Goal: Answer question/provide support: Share knowledge or assist other users

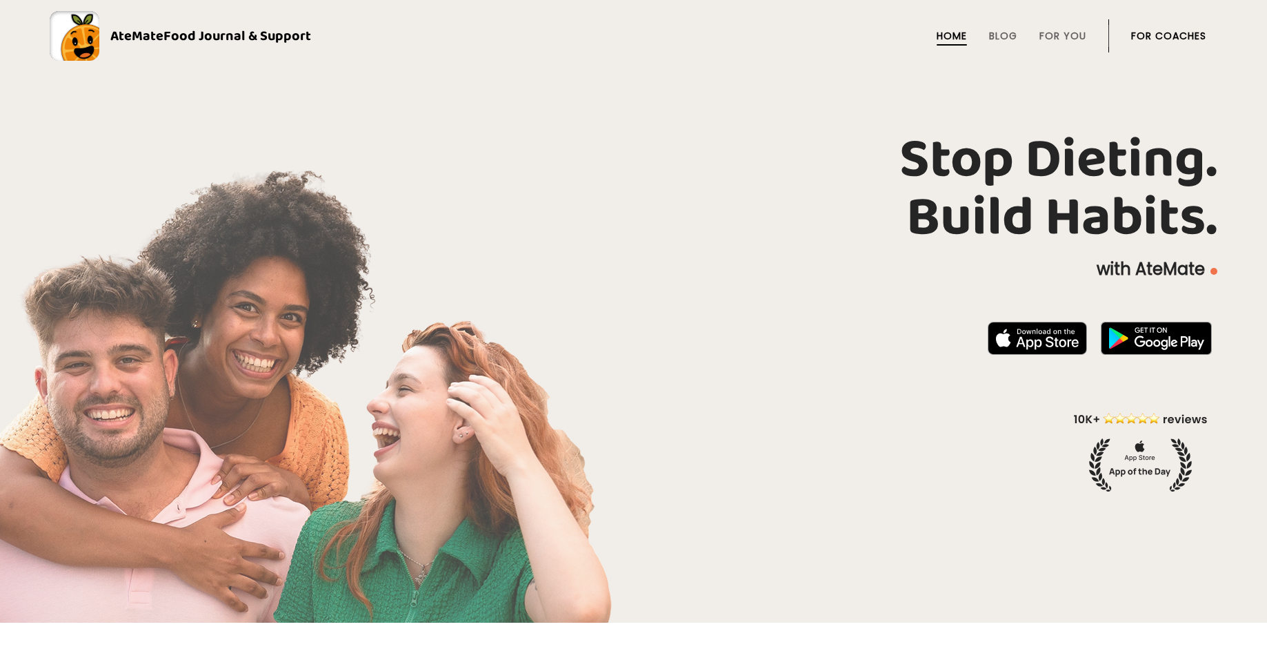
click at [1154, 32] on link "For Coaches" at bounding box center [1169, 35] width 75 height 11
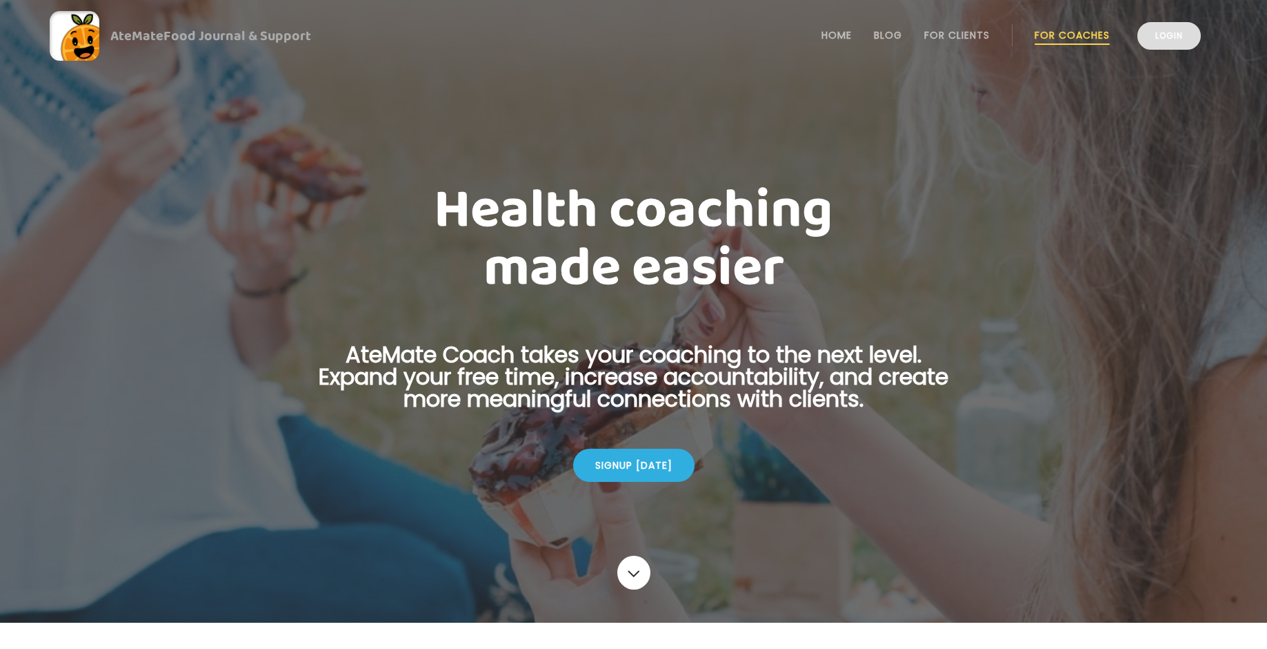
click at [1172, 39] on link "Login" at bounding box center [1169, 36] width 63 height 28
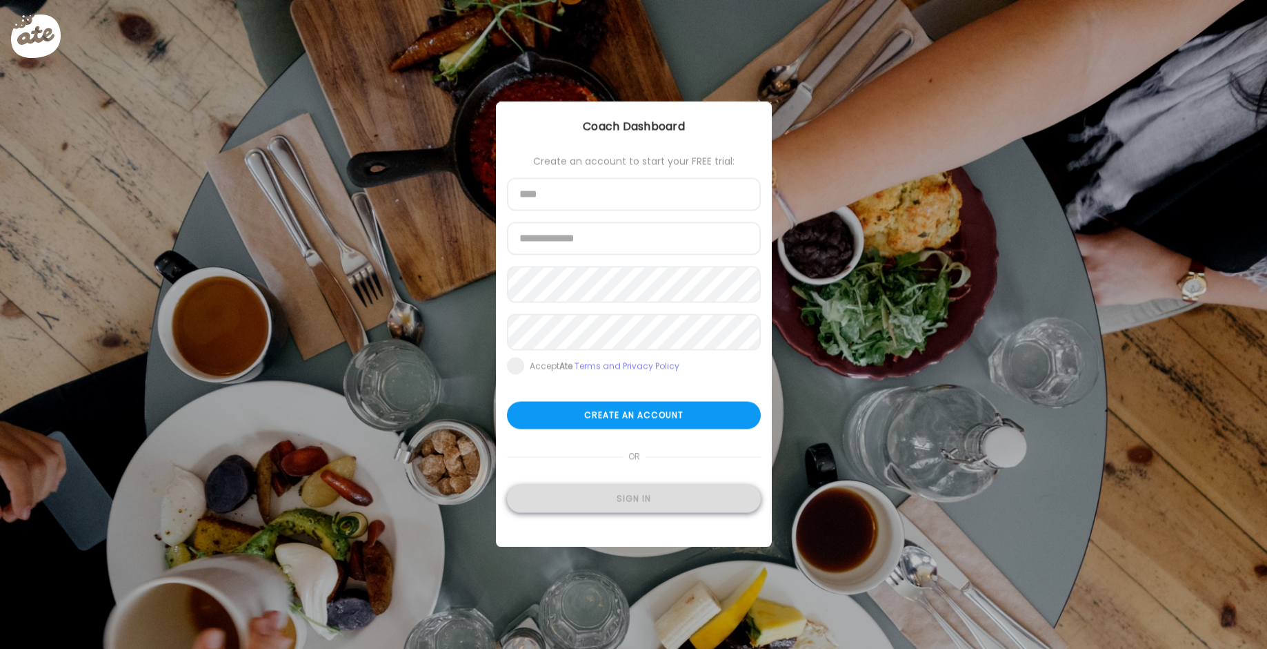
click at [673, 504] on div "Sign in" at bounding box center [634, 499] width 254 height 28
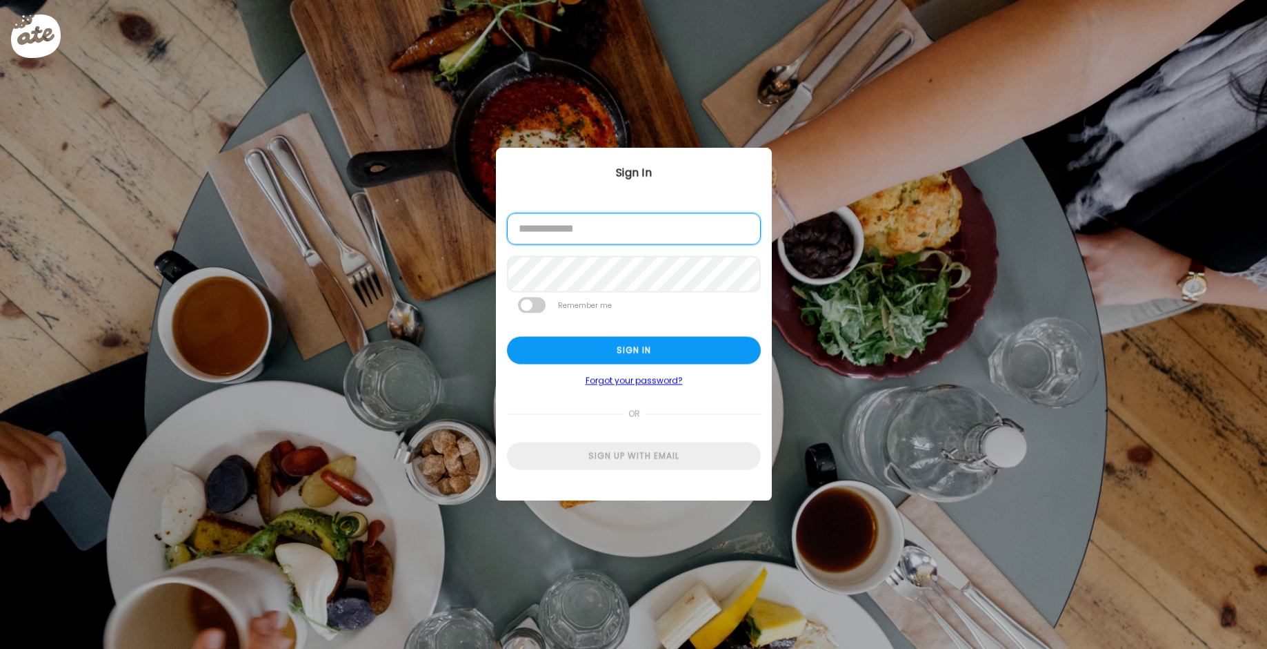
type input "**********"
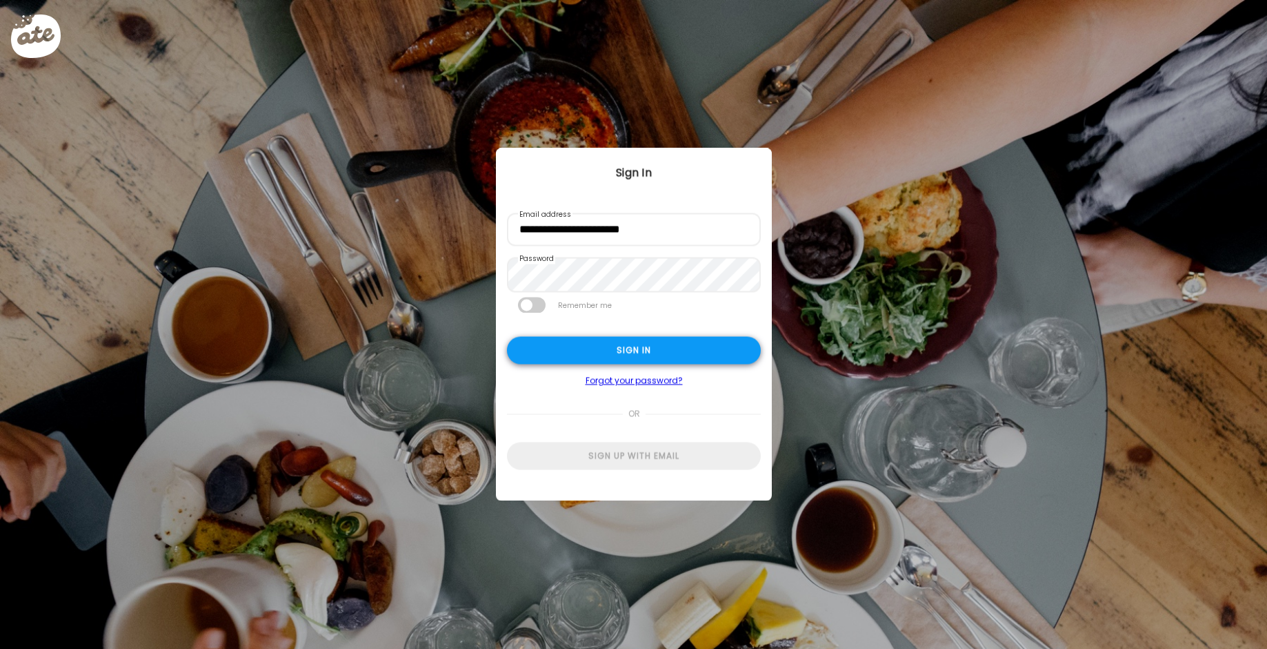
click at [631, 355] on div "Sign in" at bounding box center [634, 351] width 254 height 28
type input "**********"
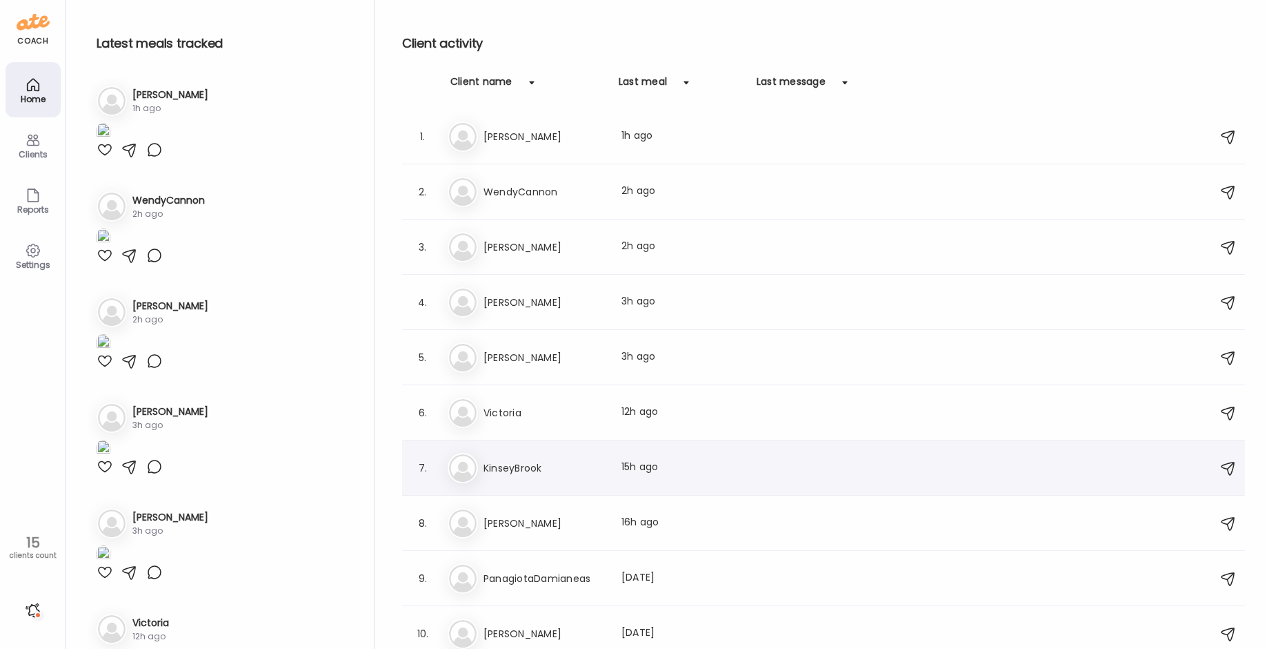
click at [725, 450] on div "7. Ki KinseyBrook Last meal: 15h ago" at bounding box center [823, 467] width 843 height 55
click at [644, 466] on div "Last meal: 15h ago" at bounding box center [682, 468] width 121 height 17
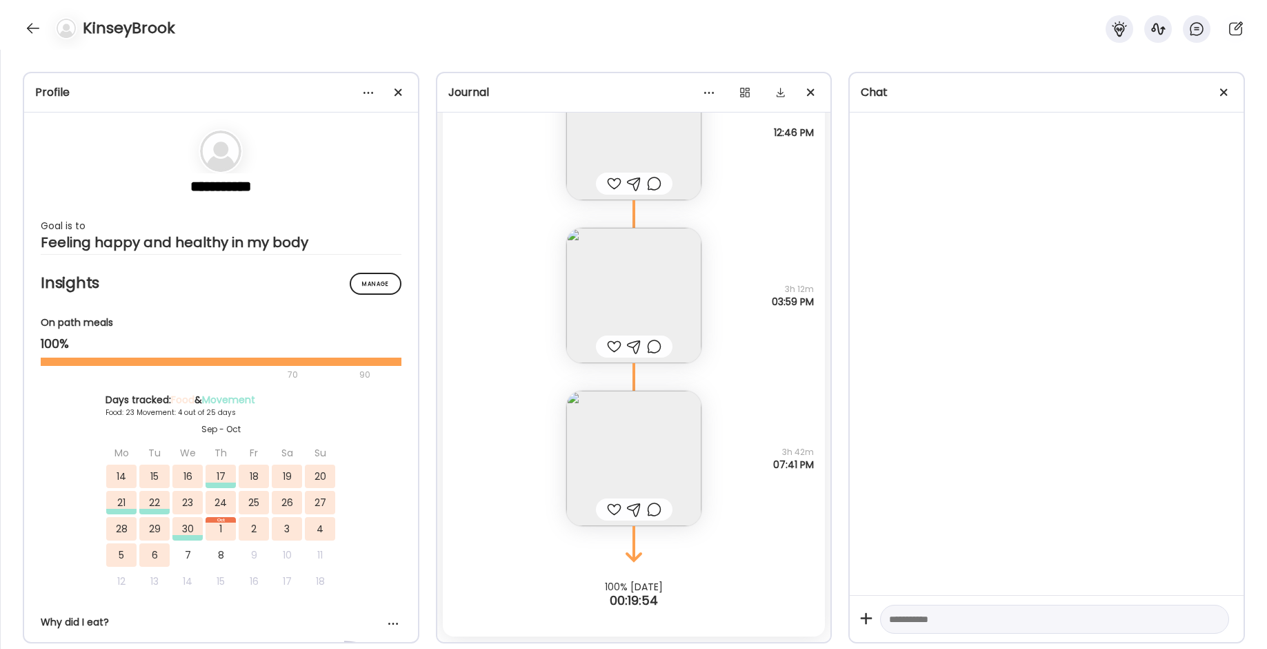
scroll to position [23869, 0]
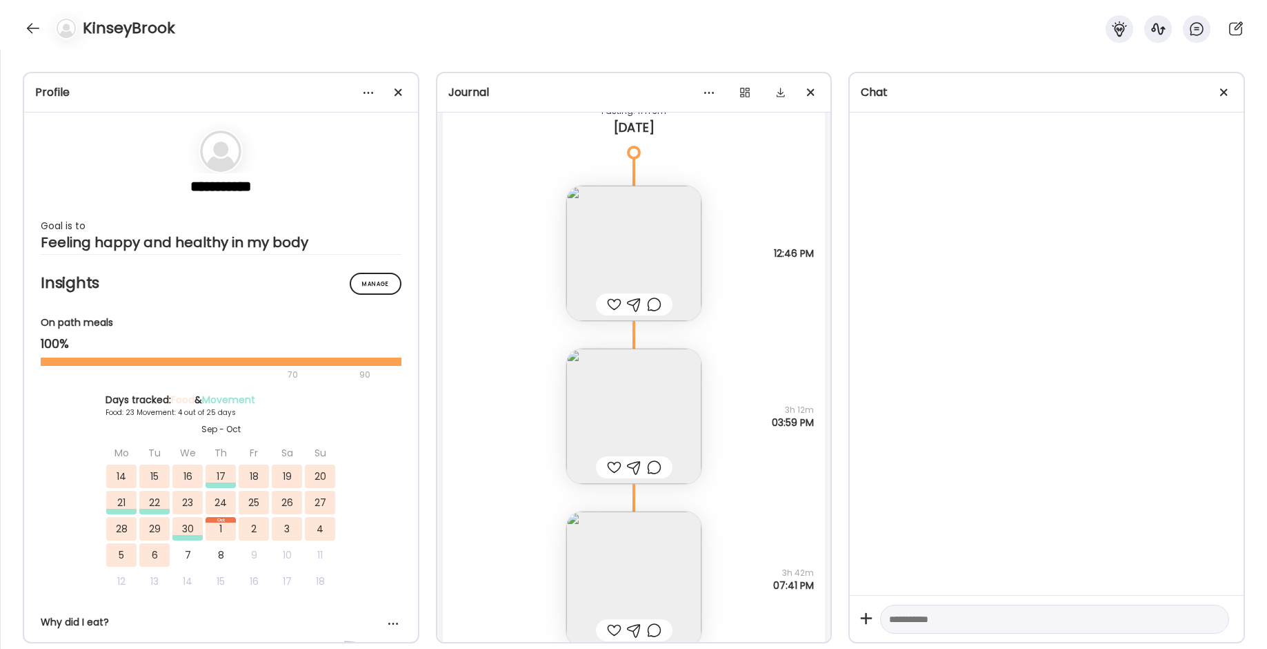
click at [613, 306] on div at bounding box center [614, 304] width 14 height 17
click at [657, 304] on div at bounding box center [654, 304] width 14 height 17
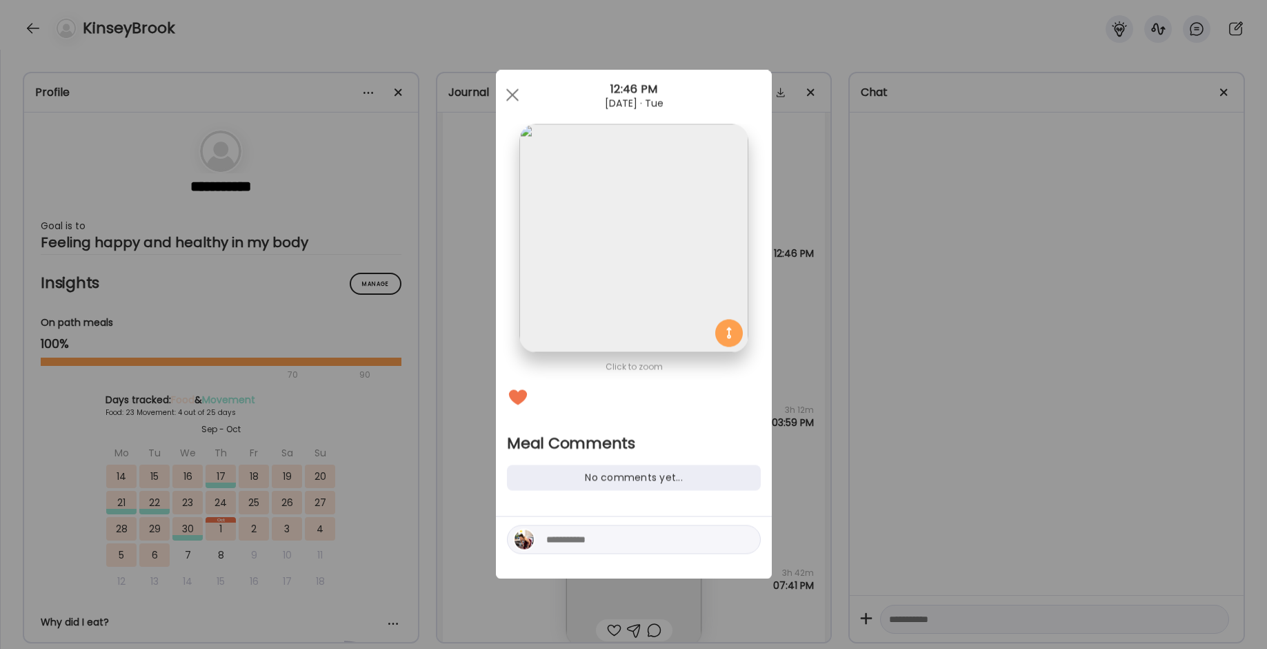
click at [571, 540] on textarea at bounding box center [639, 539] width 186 height 17
type textarea "*"
type textarea "********"
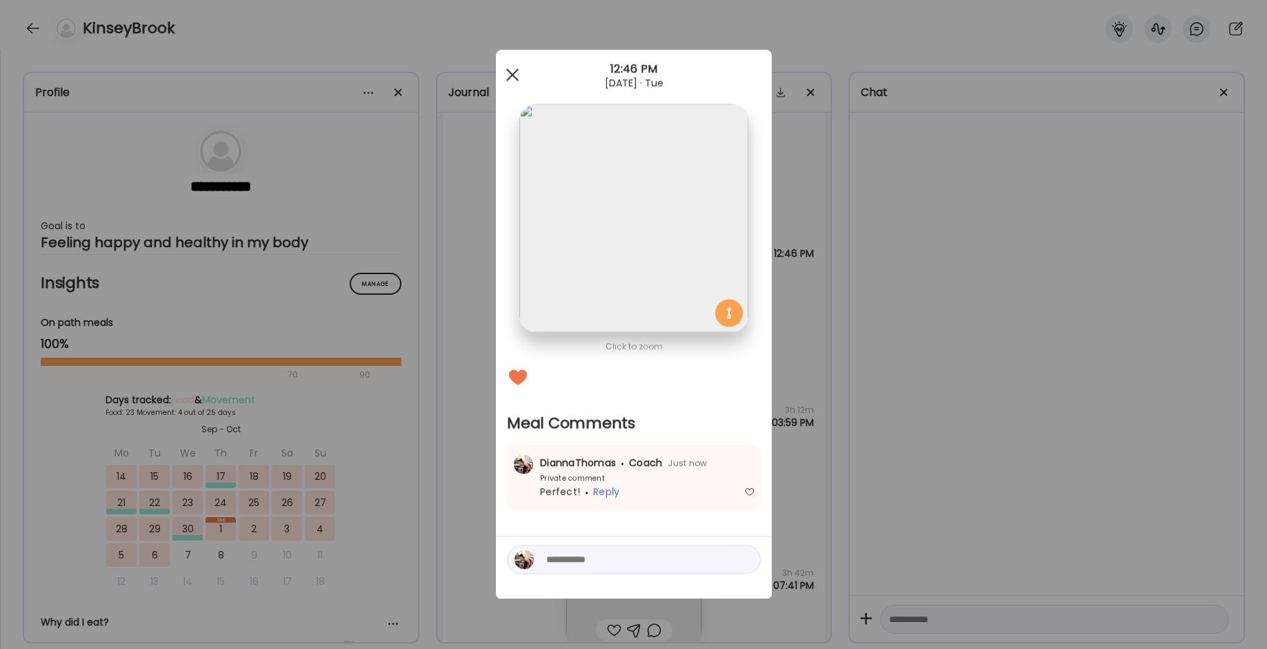
click at [511, 79] on div at bounding box center [513, 75] width 28 height 28
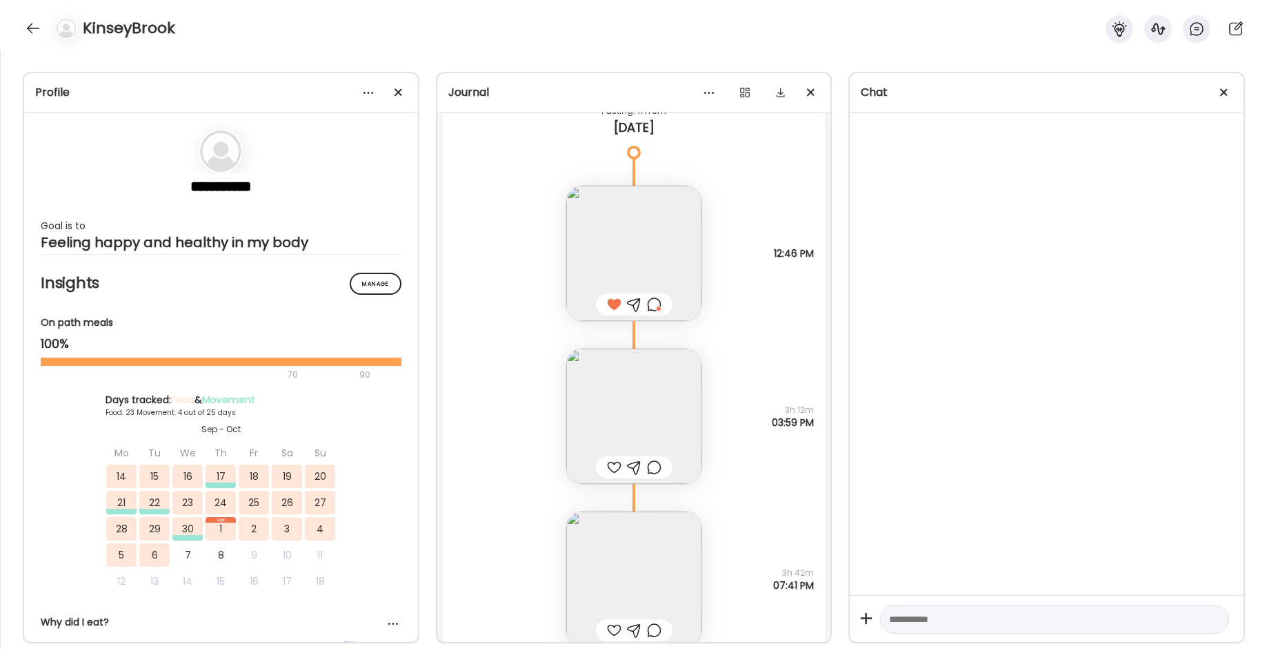
click at [610, 468] on div at bounding box center [614, 467] width 14 height 17
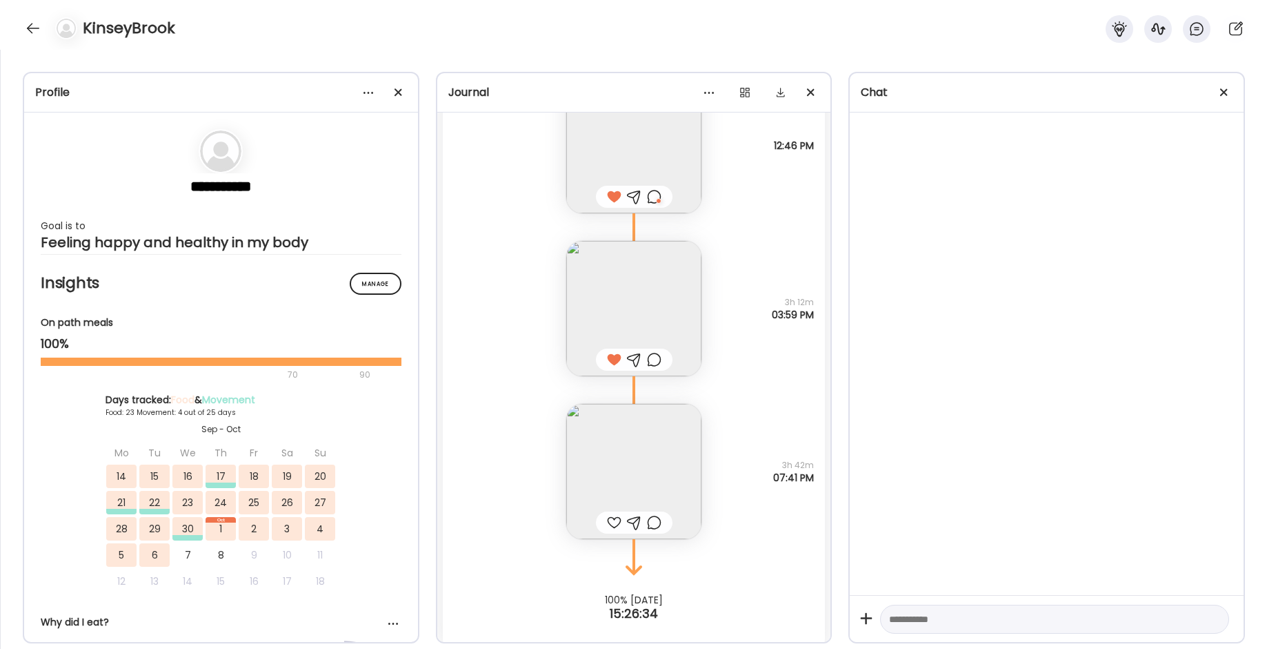
scroll to position [23977, 0]
click at [617, 483] on img at bounding box center [633, 470] width 135 height 135
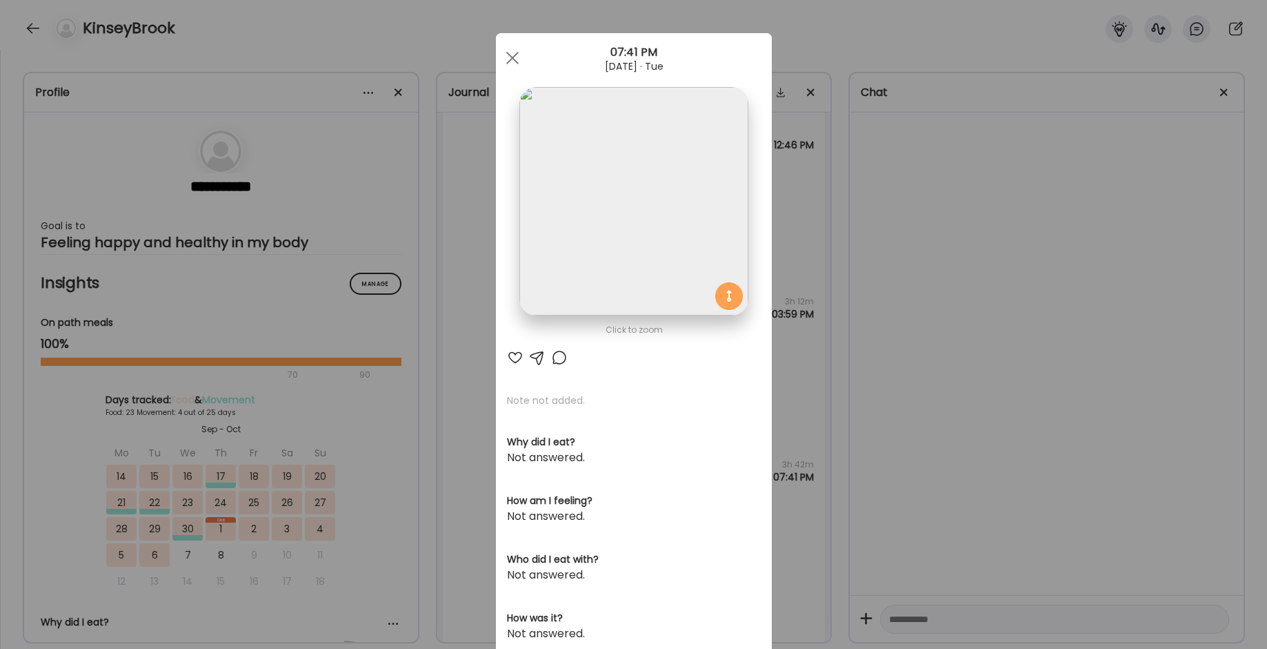
click at [517, 366] on div "Click to zoom AteMate AI Note not added. Why did I eat? Not answered. How am I …" at bounding box center [634, 439] width 276 height 812
click at [560, 353] on div at bounding box center [559, 357] width 17 height 17
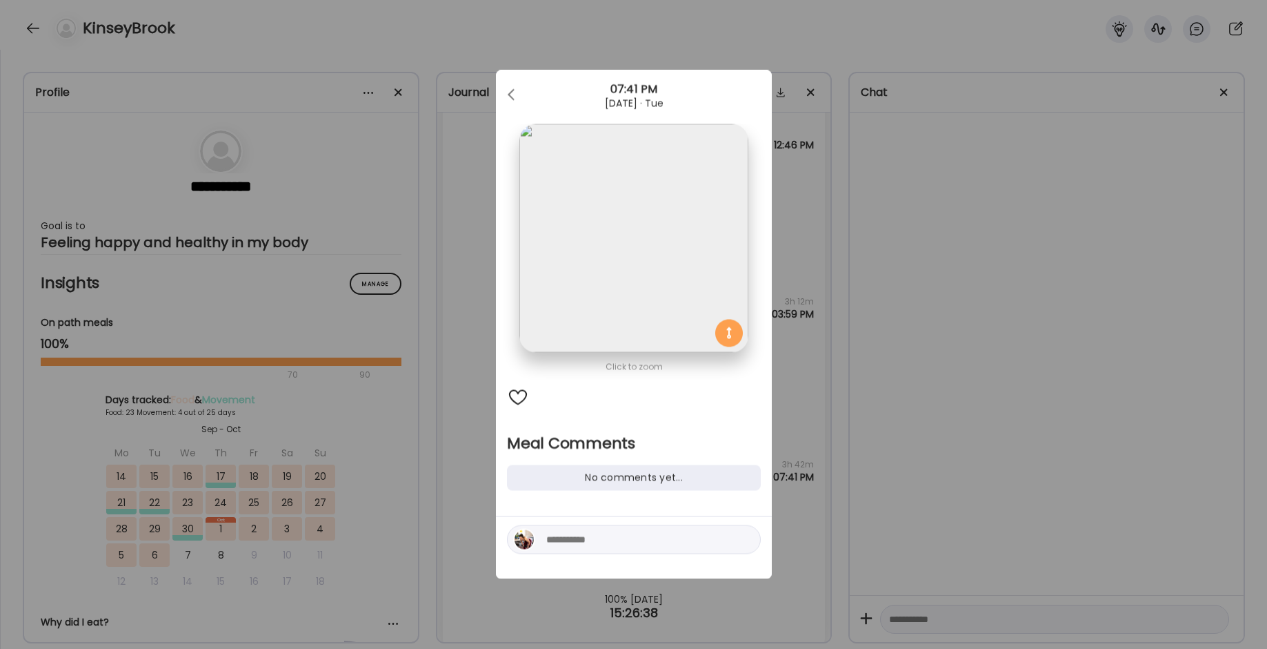
click at [604, 542] on textarea at bounding box center [639, 539] width 186 height 17
type textarea "**********"
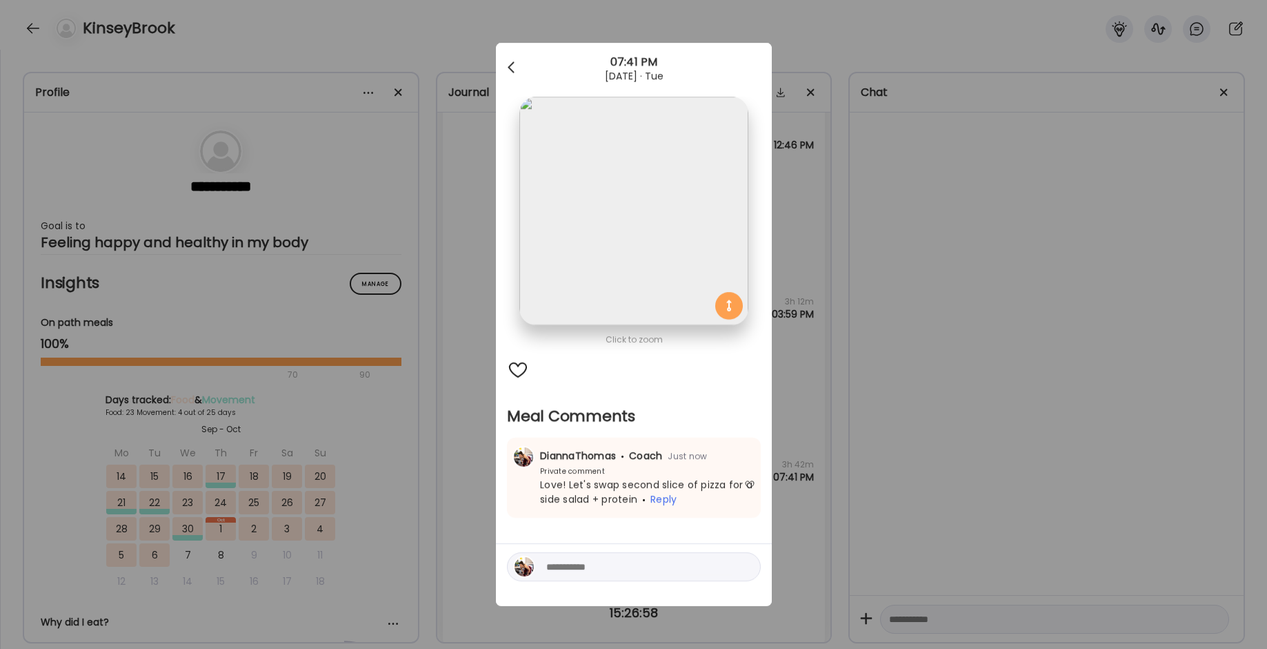
click at [515, 72] on div at bounding box center [513, 68] width 28 height 28
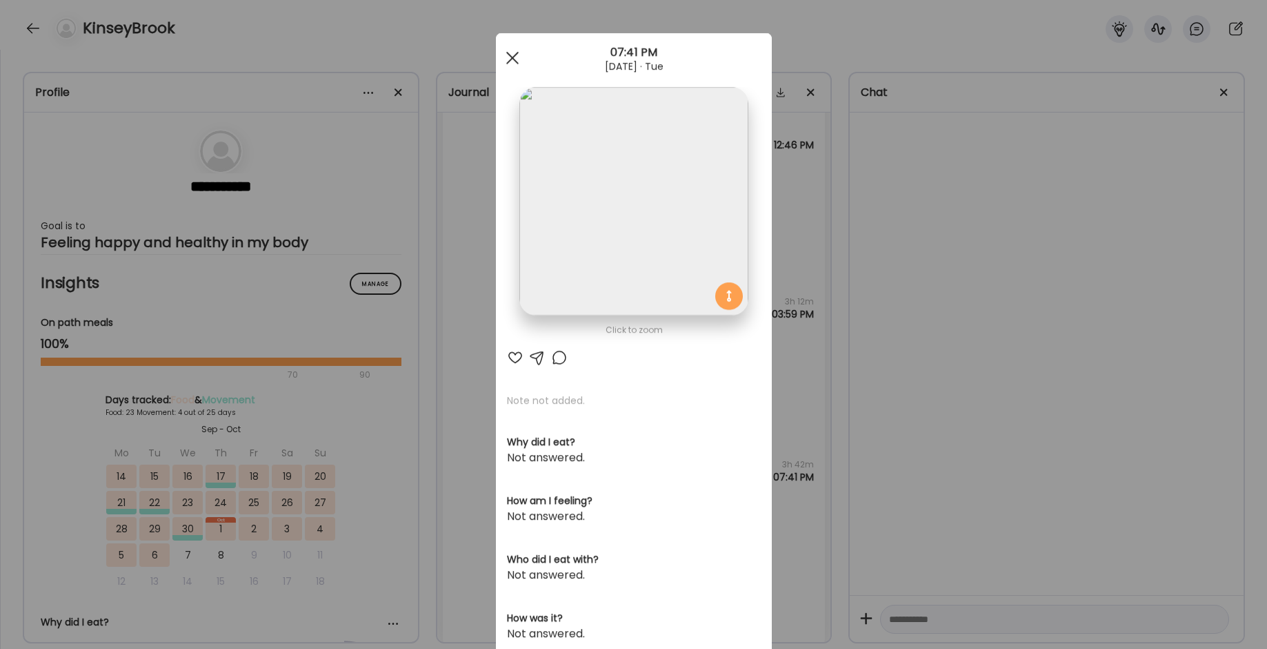
click at [512, 70] on div at bounding box center [513, 58] width 28 height 28
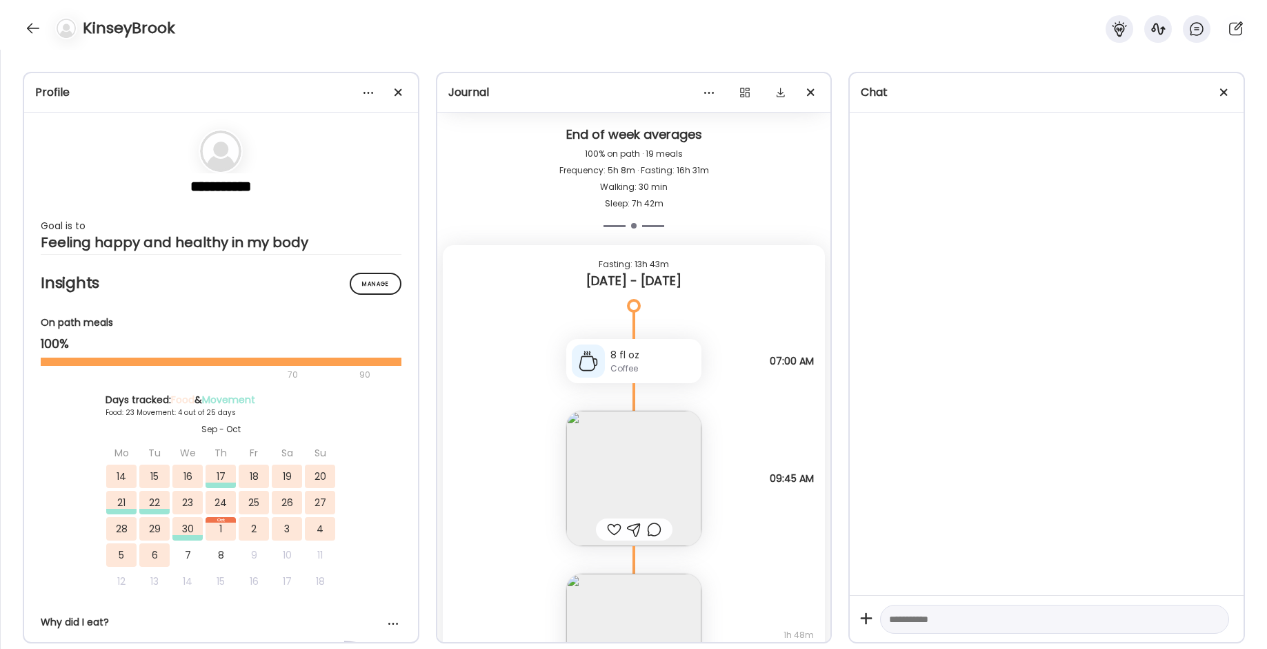
scroll to position [22567, 0]
click at [618, 527] on div at bounding box center [614, 527] width 14 height 17
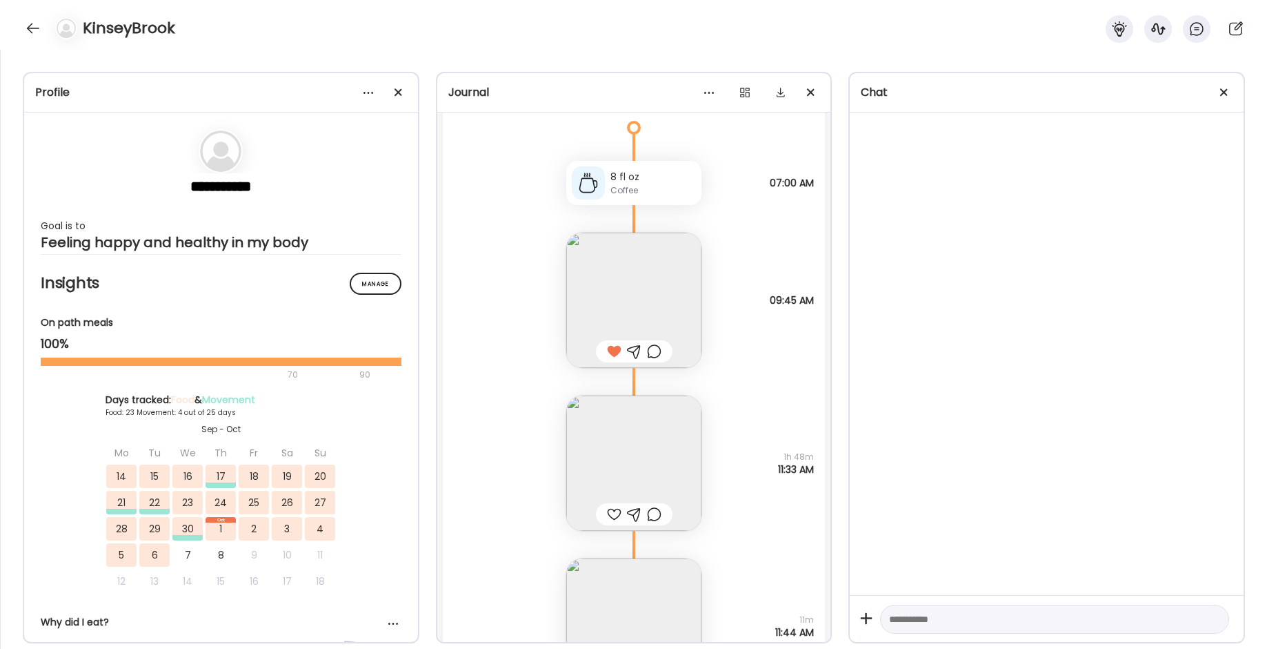
scroll to position [22747, 0]
click at [617, 468] on img at bounding box center [633, 458] width 135 height 135
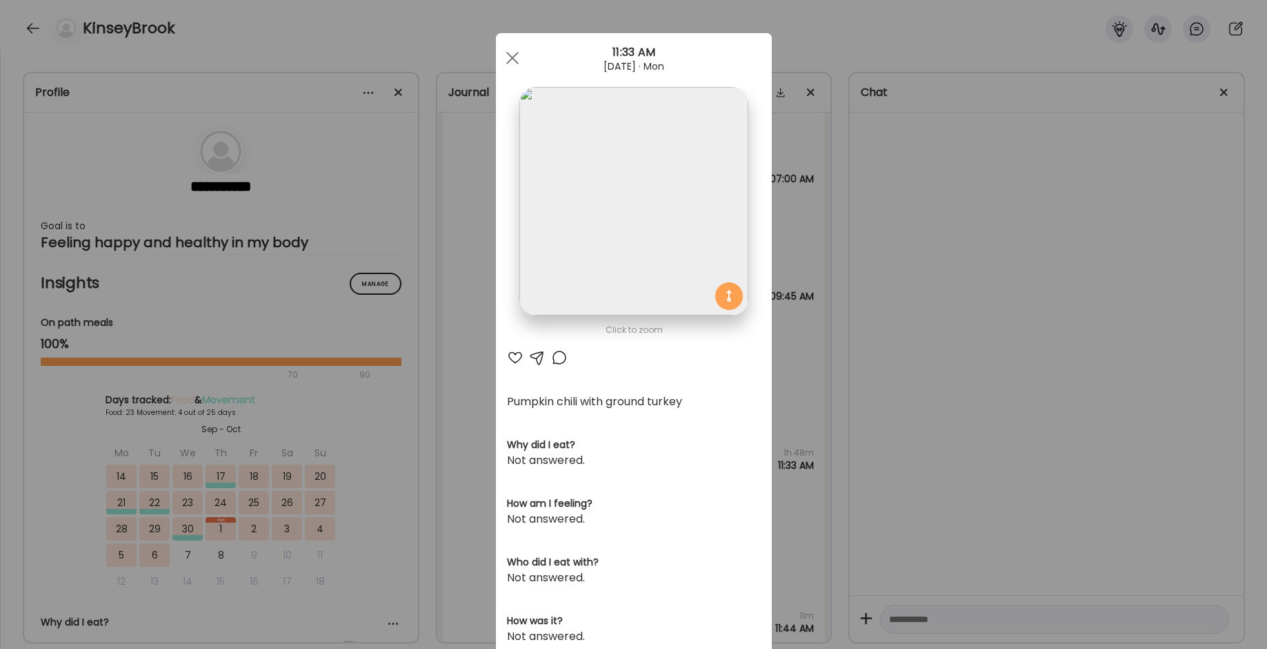
click at [515, 360] on div at bounding box center [515, 357] width 17 height 17
click at [556, 361] on div at bounding box center [559, 357] width 17 height 17
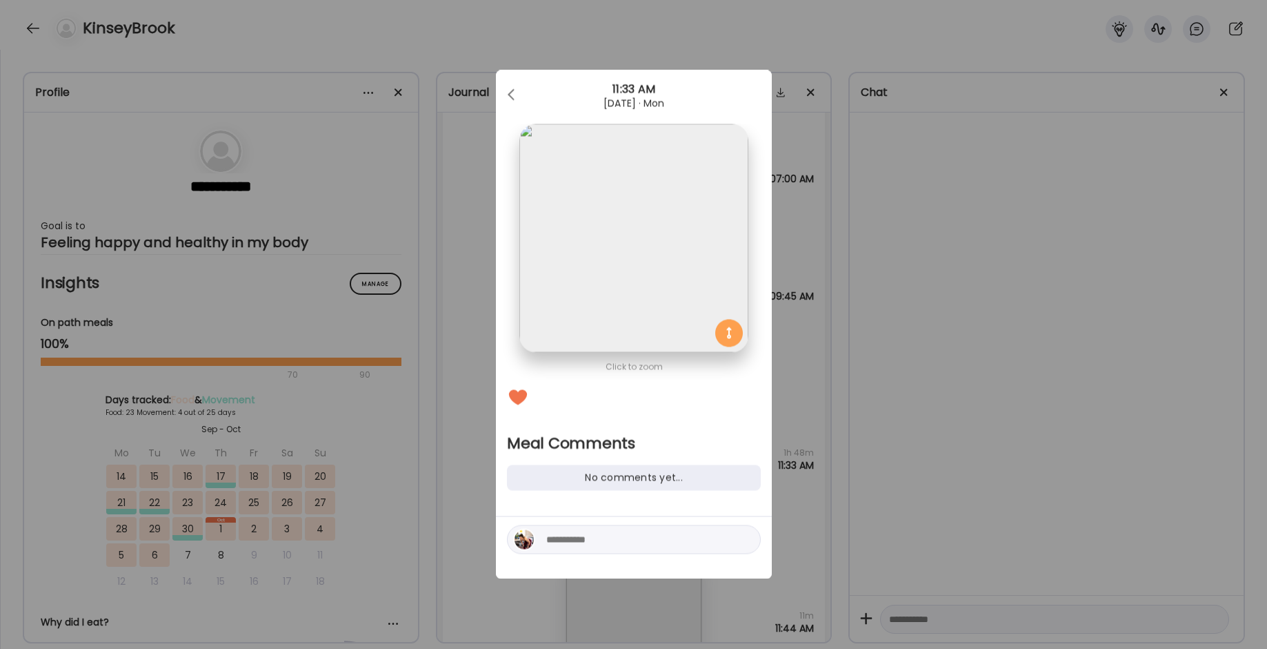
click at [581, 551] on div at bounding box center [634, 539] width 254 height 29
click at [581, 542] on textarea at bounding box center [639, 539] width 186 height 17
type textarea "********"
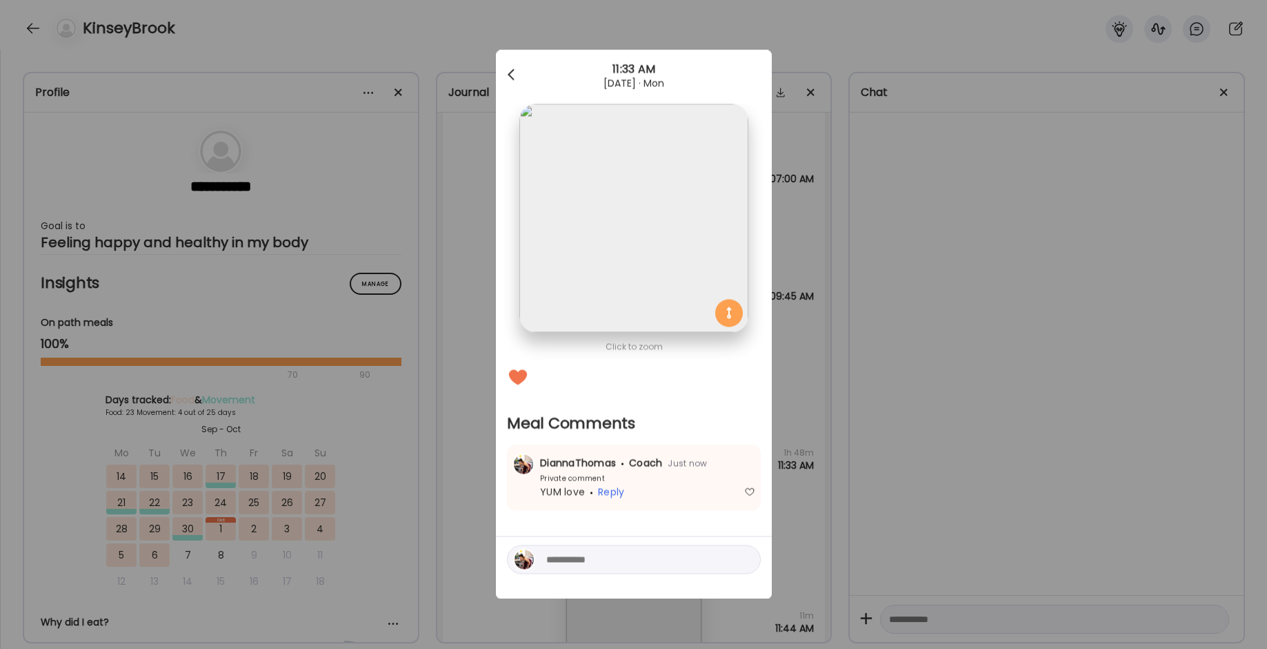
click at [512, 76] on span at bounding box center [511, 72] width 7 height 7
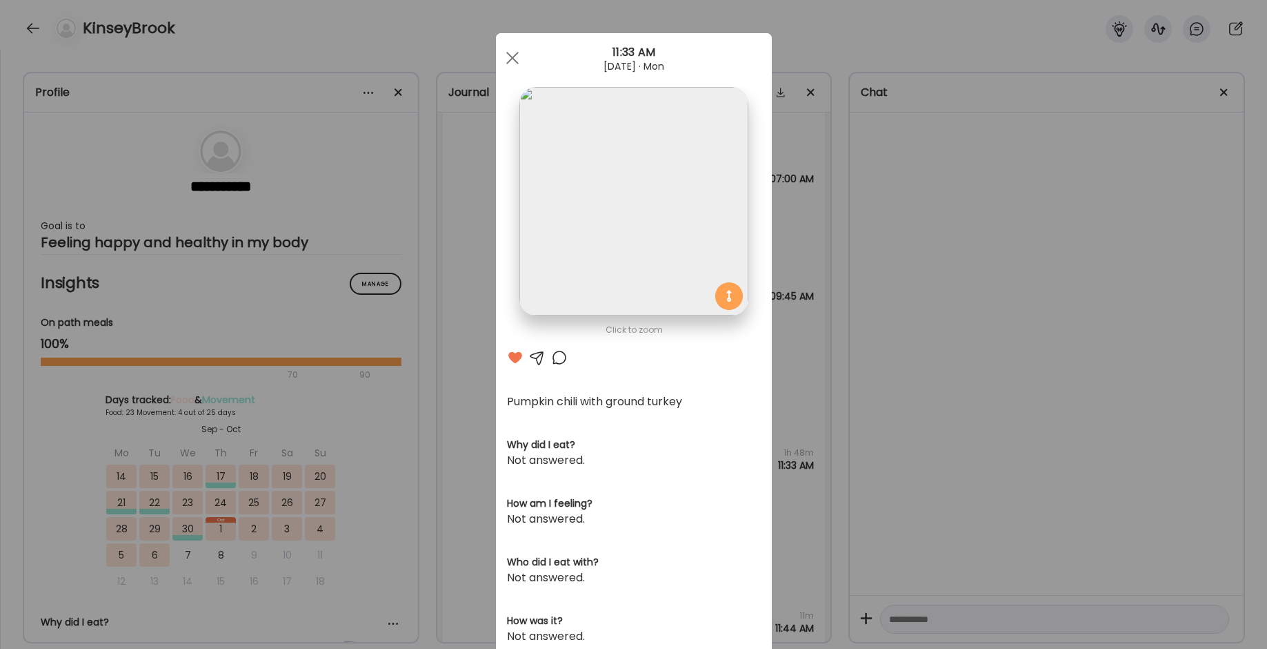
click at [512, 78] on div "Ate Coach Dashboard 11:33 AM [DATE] · Mon" at bounding box center [634, 58] width 276 height 50
click at [512, 58] on span at bounding box center [512, 58] width 12 height 12
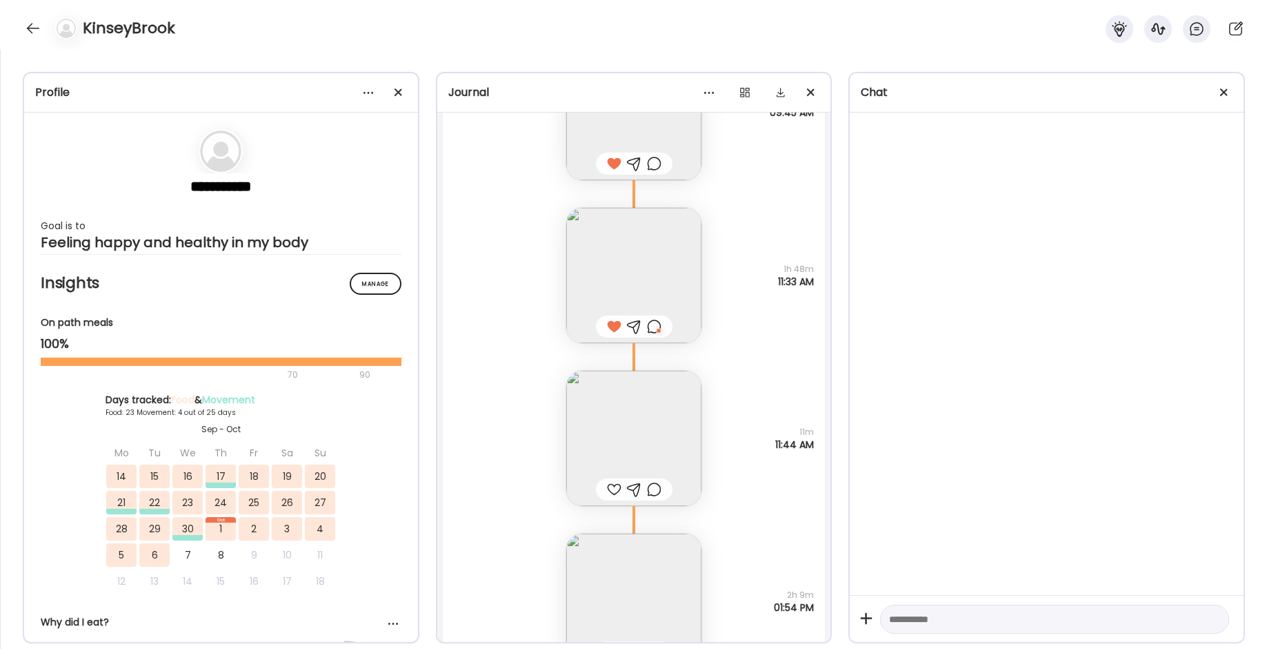
click at [610, 492] on div at bounding box center [614, 489] width 14 height 17
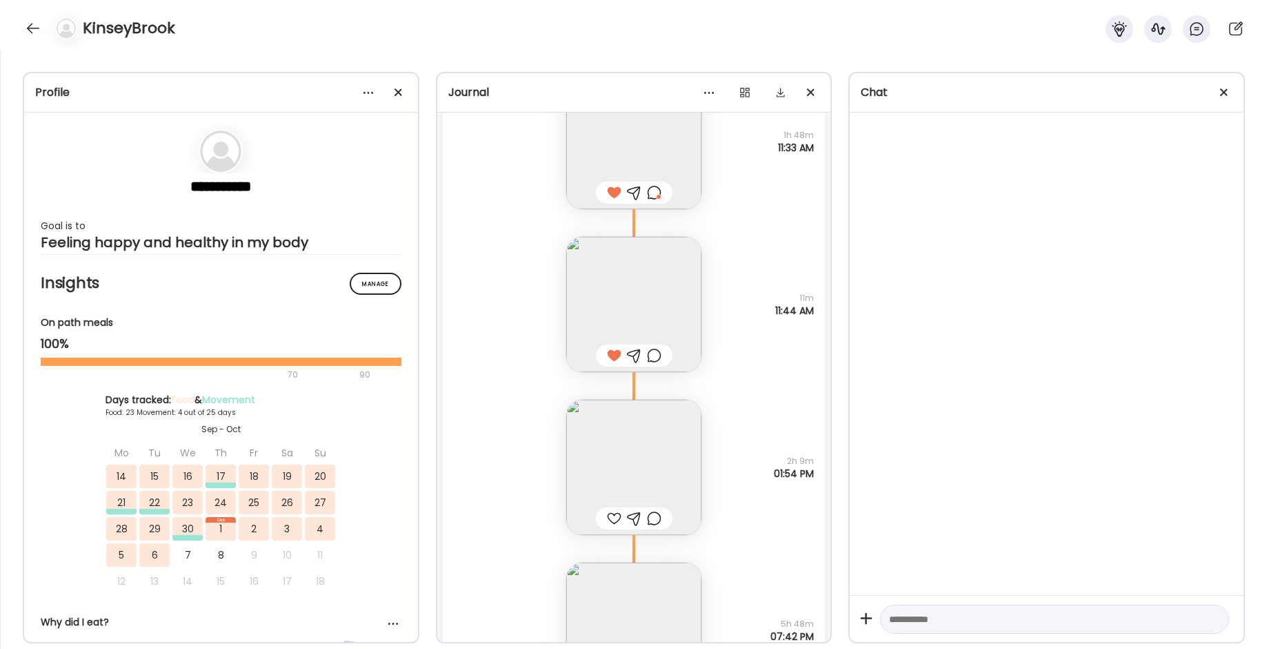
click at [615, 524] on div at bounding box center [614, 518] width 14 height 17
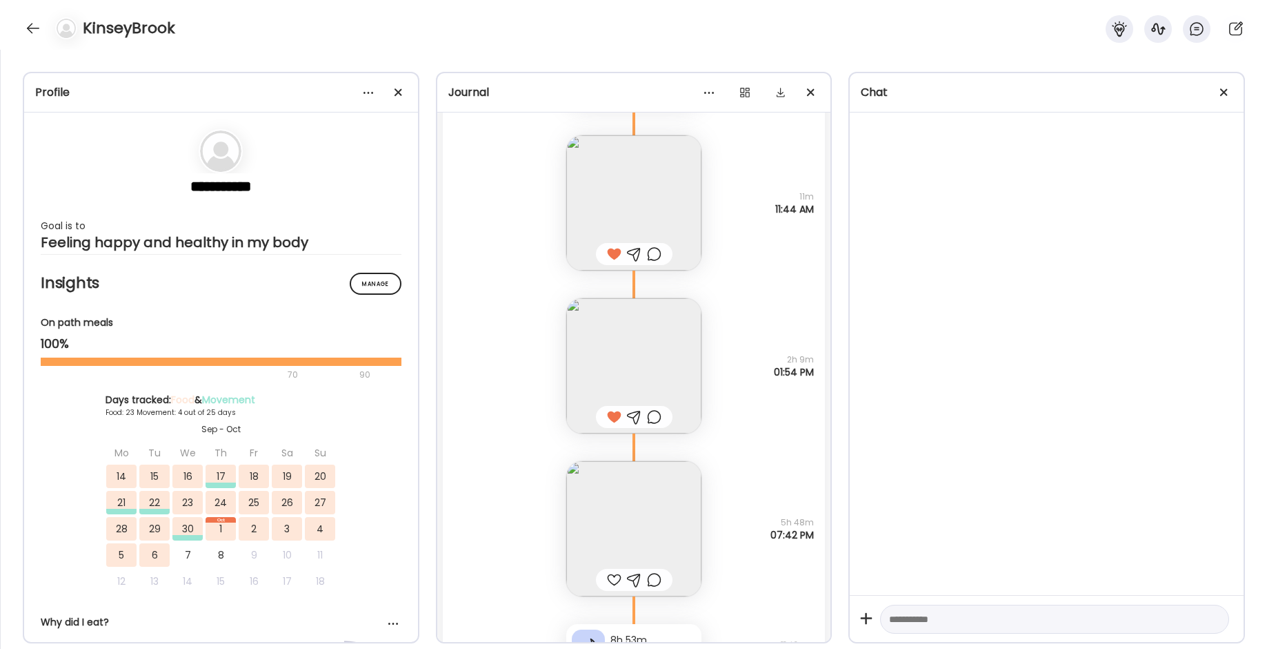
scroll to position [23190, 0]
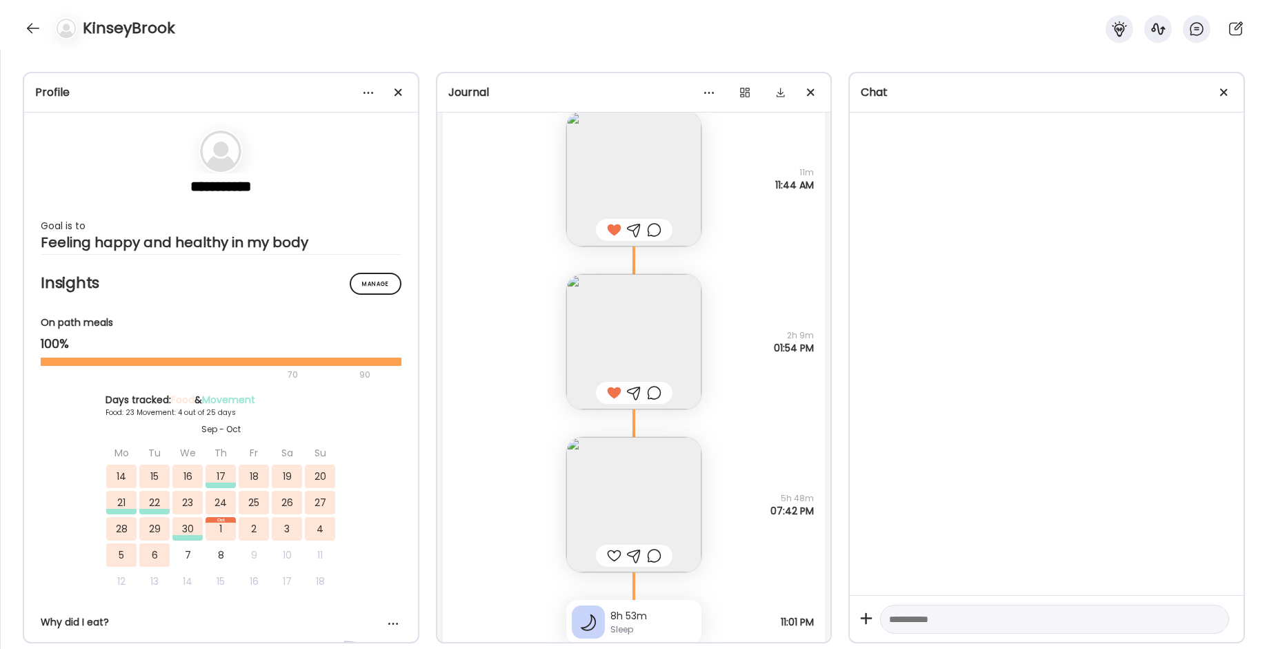
click at [617, 554] on div at bounding box center [614, 555] width 14 height 17
click at [616, 502] on img at bounding box center [633, 504] width 135 height 135
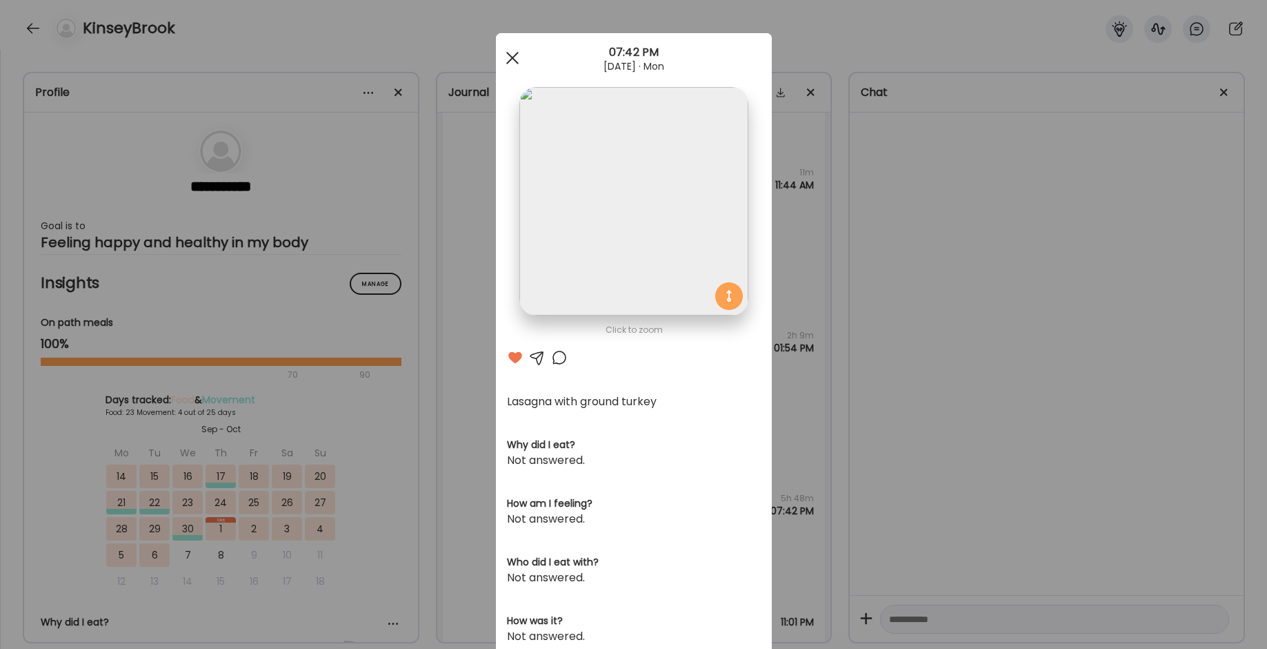
click at [517, 59] on div at bounding box center [513, 58] width 28 height 28
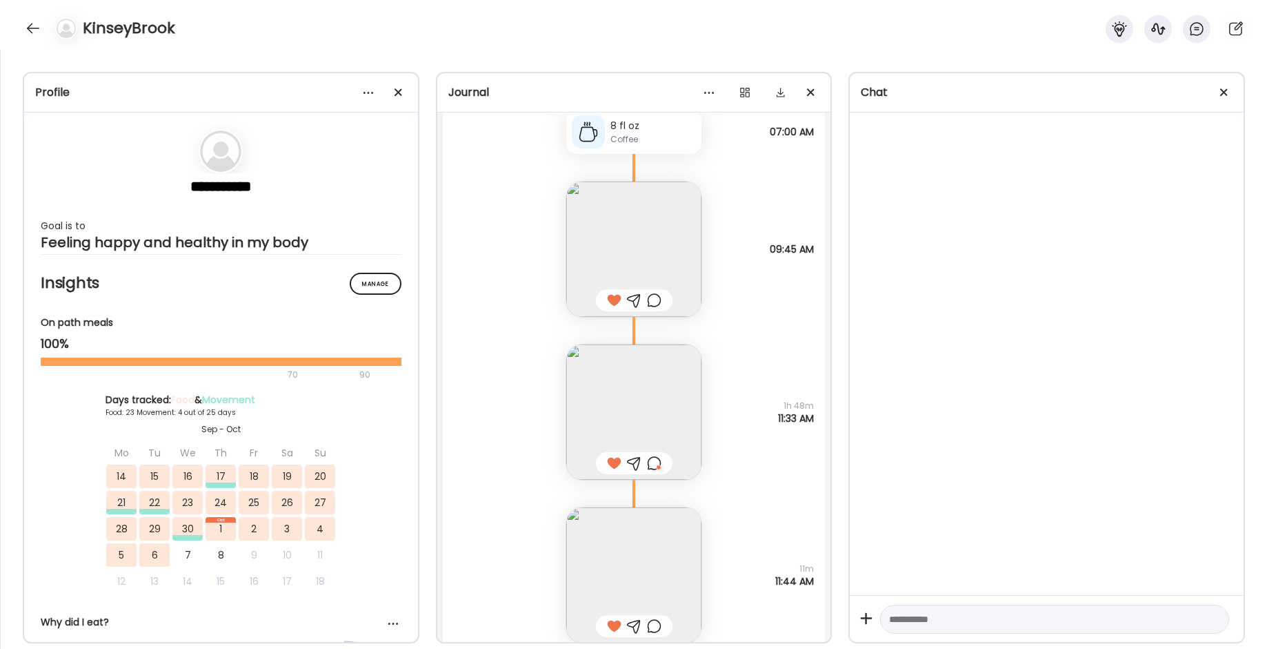
scroll to position [22791, 0]
click at [653, 304] on div at bounding box center [654, 303] width 14 height 17
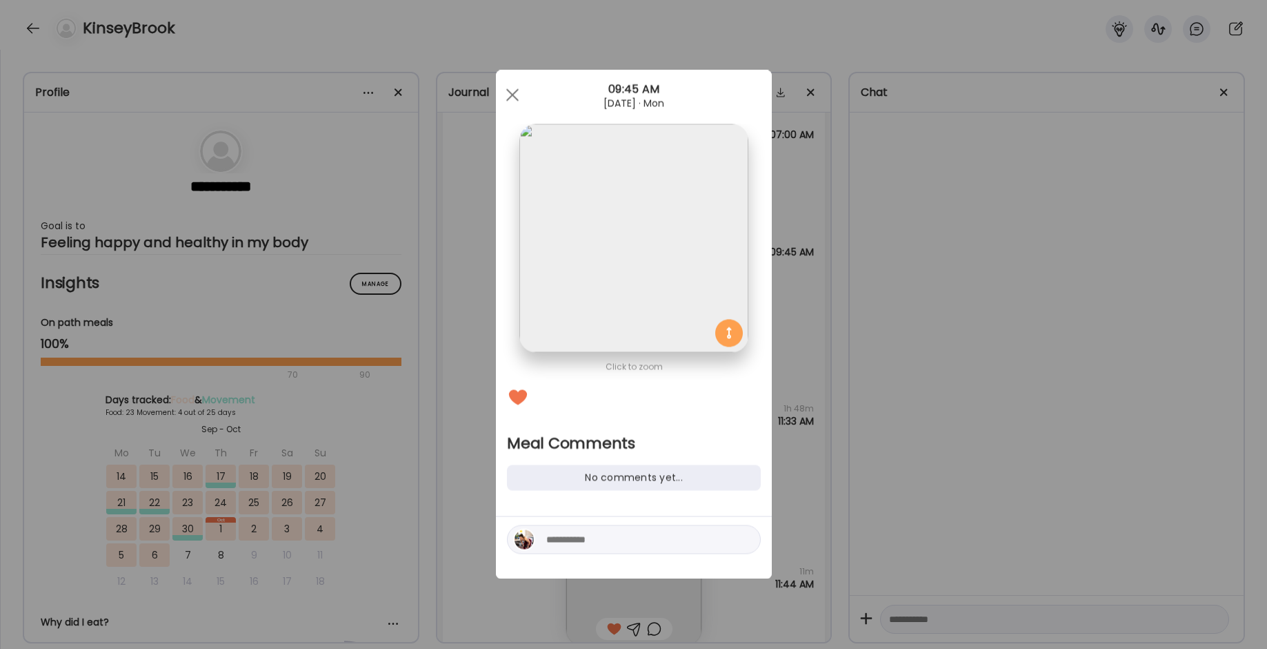
click at [595, 532] on textarea at bounding box center [639, 539] width 186 height 17
type textarea "**********"
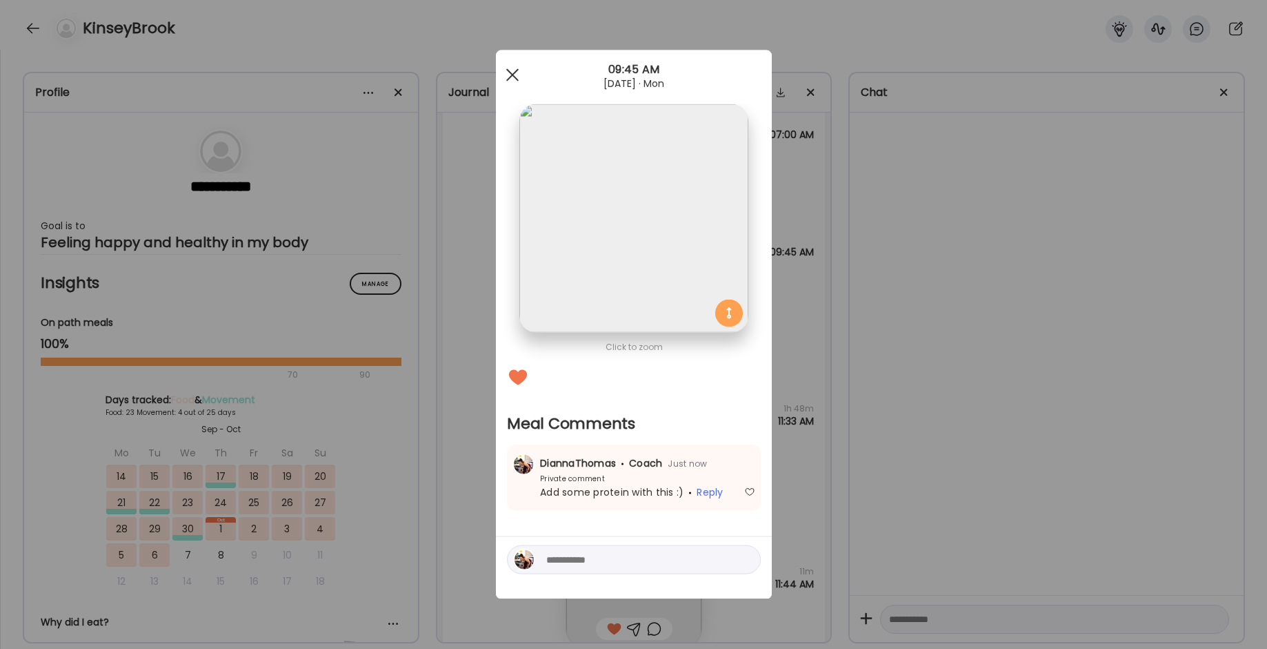
click at [511, 66] on div at bounding box center [513, 75] width 28 height 28
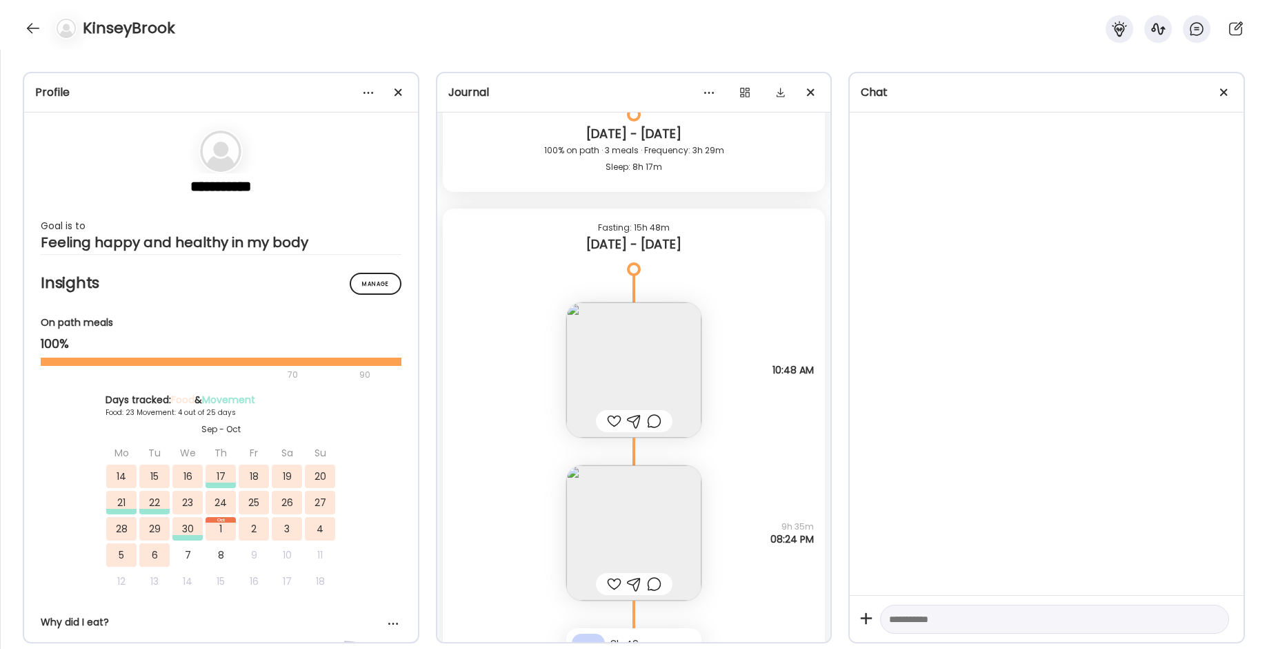
scroll to position [21465, 0]
click at [611, 424] on div at bounding box center [614, 420] width 14 height 17
click at [613, 582] on div at bounding box center [614, 583] width 14 height 17
click at [602, 523] on img at bounding box center [633, 531] width 135 height 135
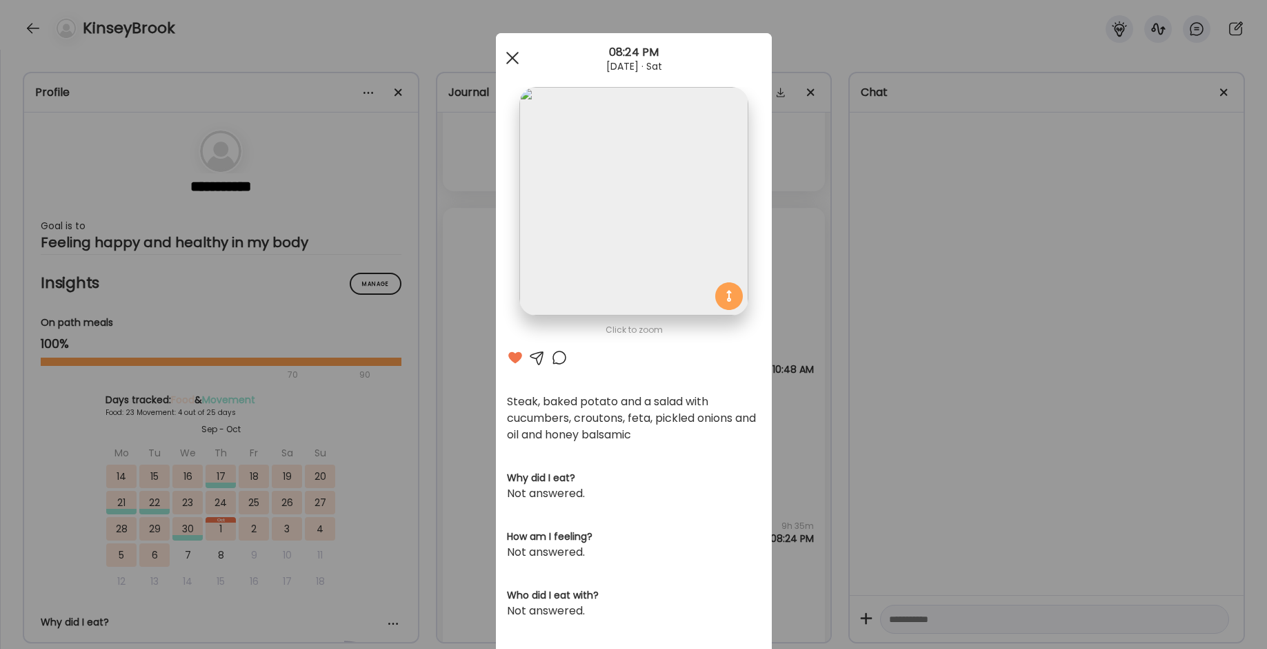
click at [516, 53] on div at bounding box center [513, 58] width 28 height 28
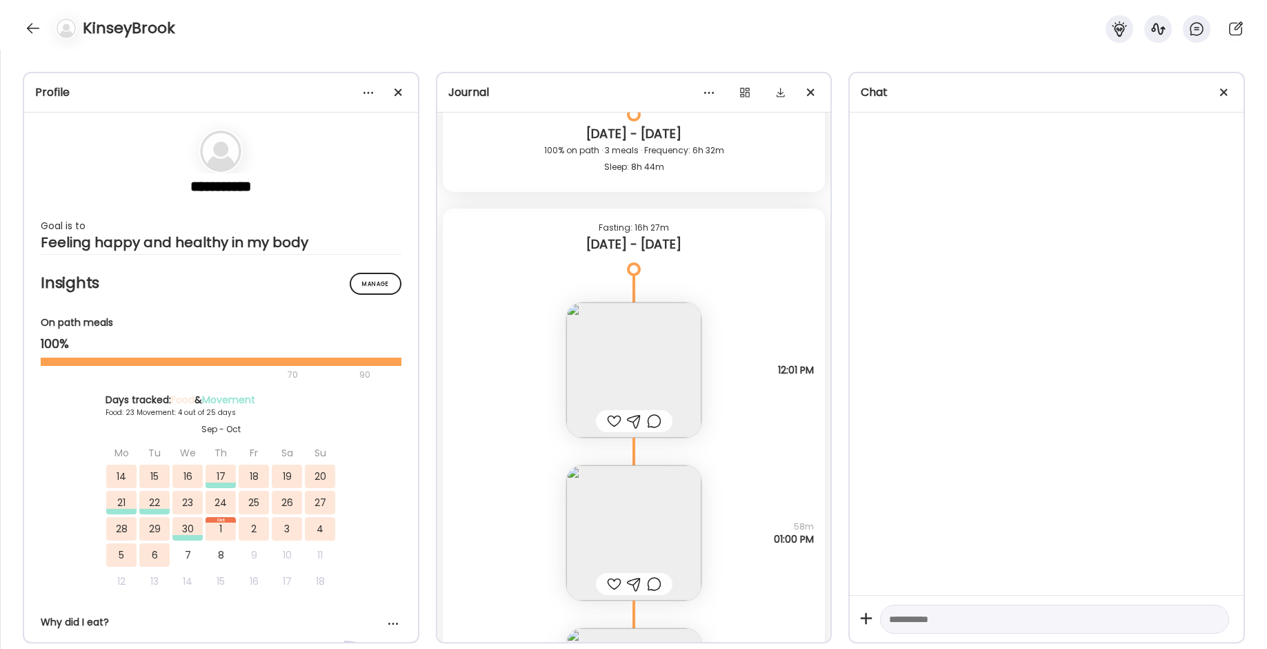
scroll to position [20712, 0]
click at [609, 419] on div at bounding box center [614, 419] width 14 height 17
click at [646, 419] on div at bounding box center [634, 419] width 77 height 22
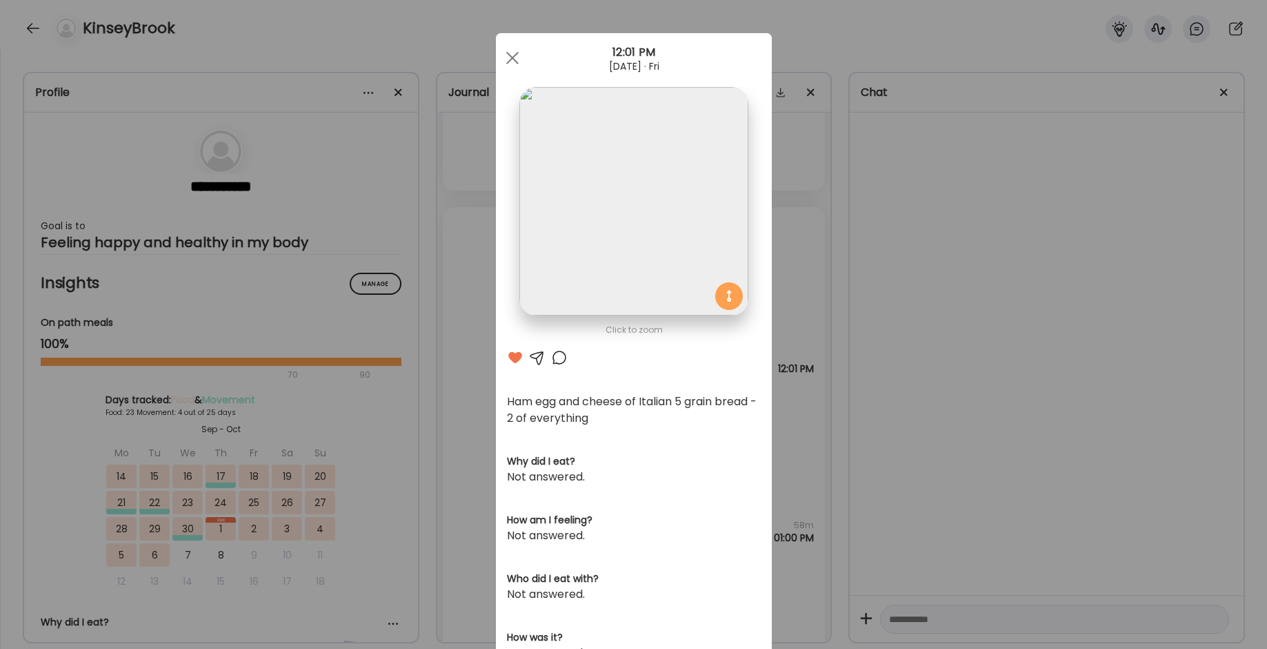
click at [557, 354] on div at bounding box center [559, 357] width 17 height 17
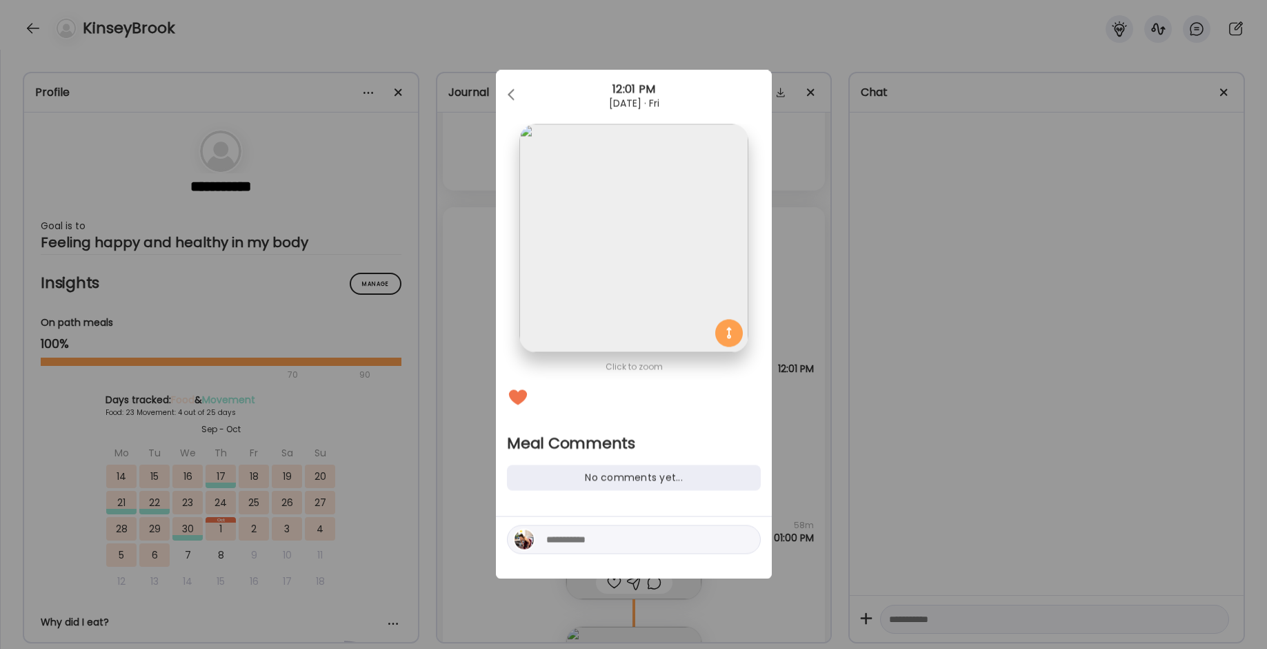
click at [584, 540] on textarea at bounding box center [639, 539] width 186 height 17
type textarea "**********"
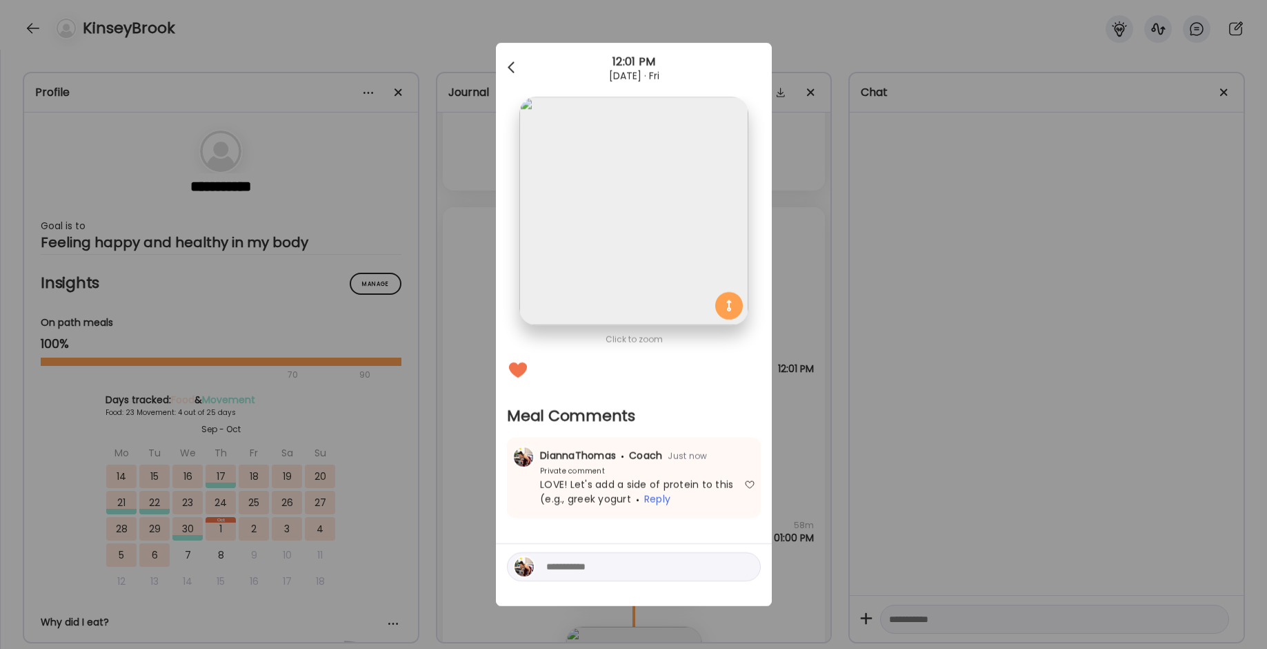
click at [502, 66] on div at bounding box center [513, 68] width 28 height 28
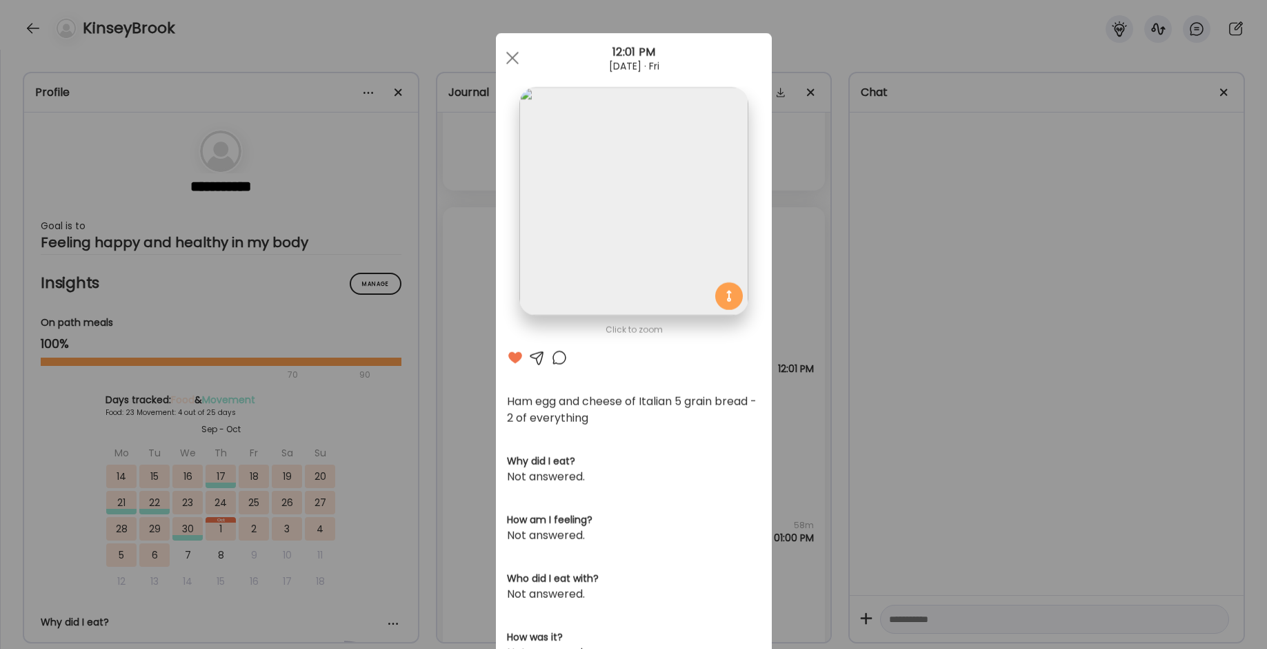
click at [502, 66] on div at bounding box center [513, 58] width 28 height 28
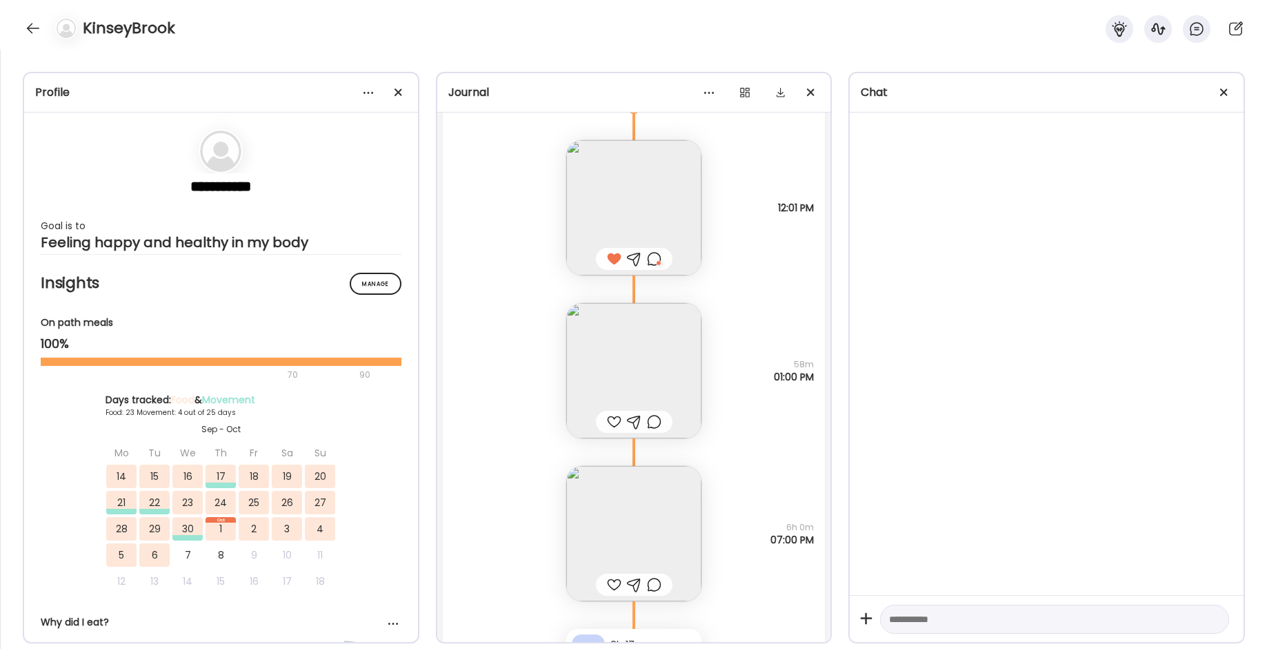
scroll to position [20874, 0]
click at [656, 422] on div at bounding box center [654, 421] width 14 height 17
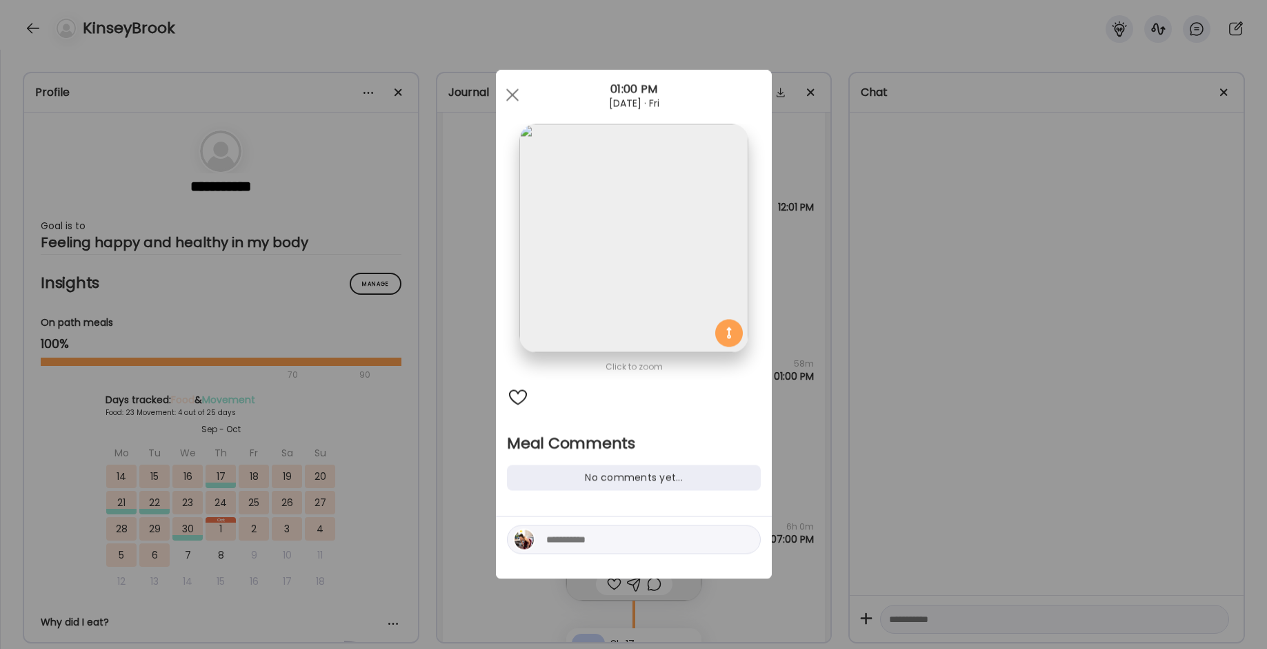
click at [602, 538] on textarea at bounding box center [639, 539] width 186 height 17
type textarea "**********"
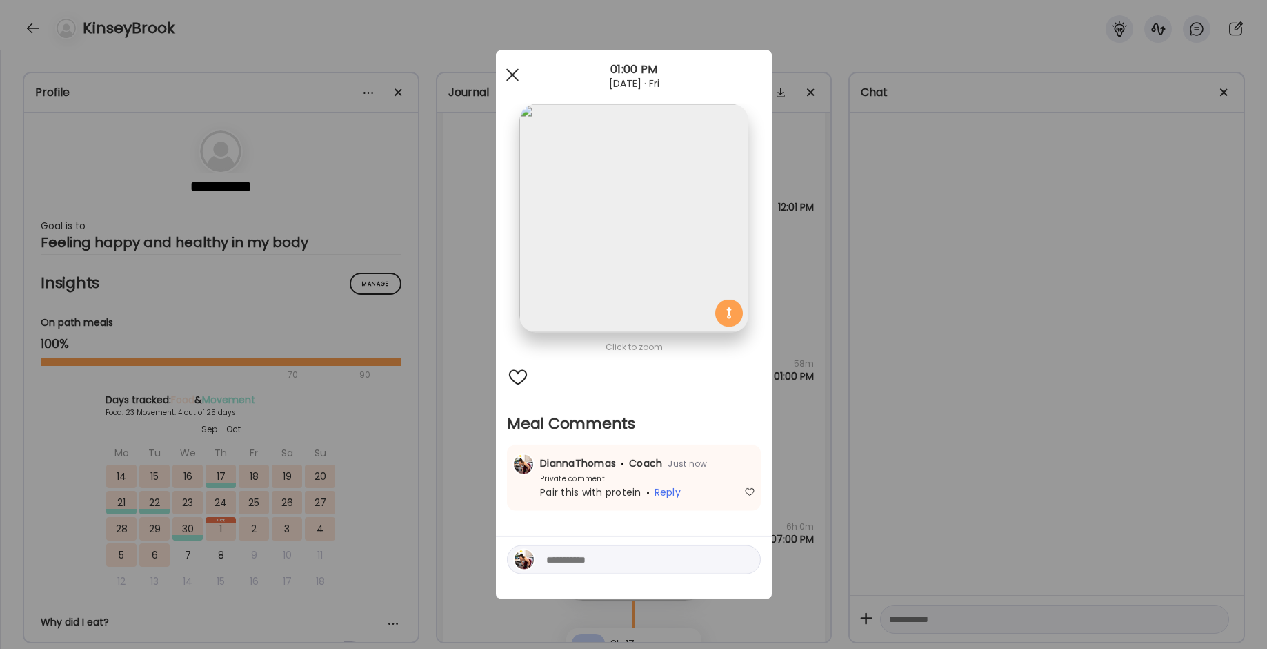
click at [505, 83] on div at bounding box center [513, 75] width 28 height 28
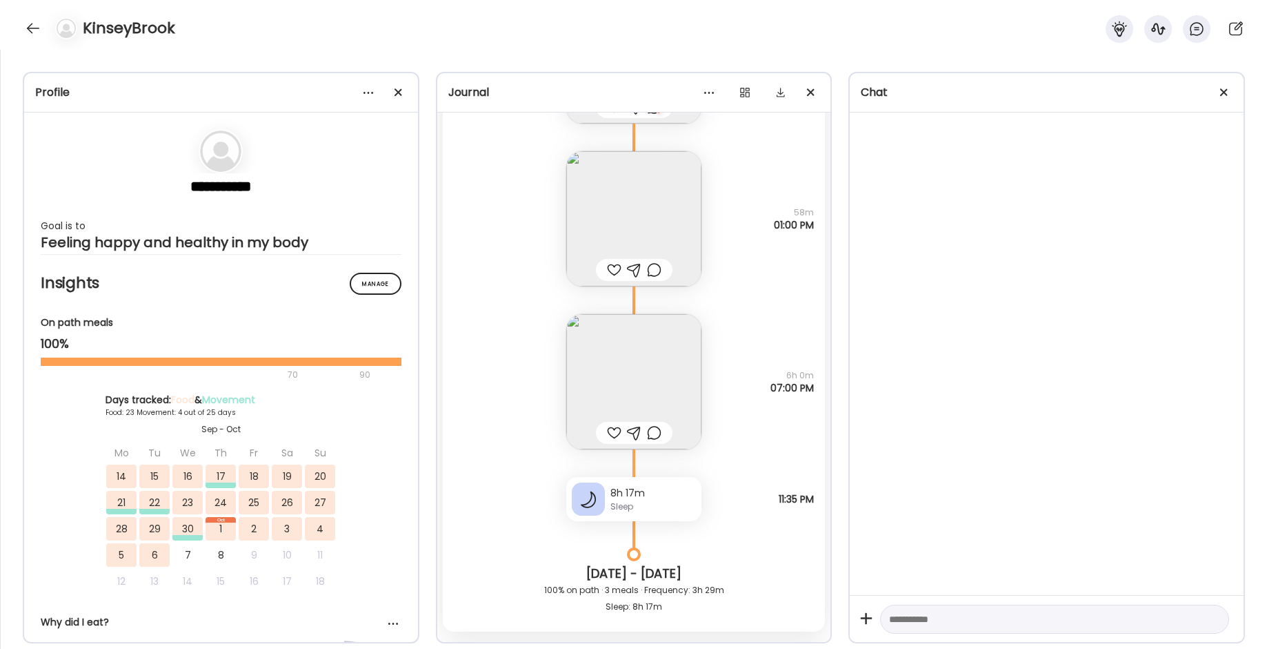
scroll to position [21023, 0]
click at [611, 431] on div at bounding box center [614, 434] width 14 height 17
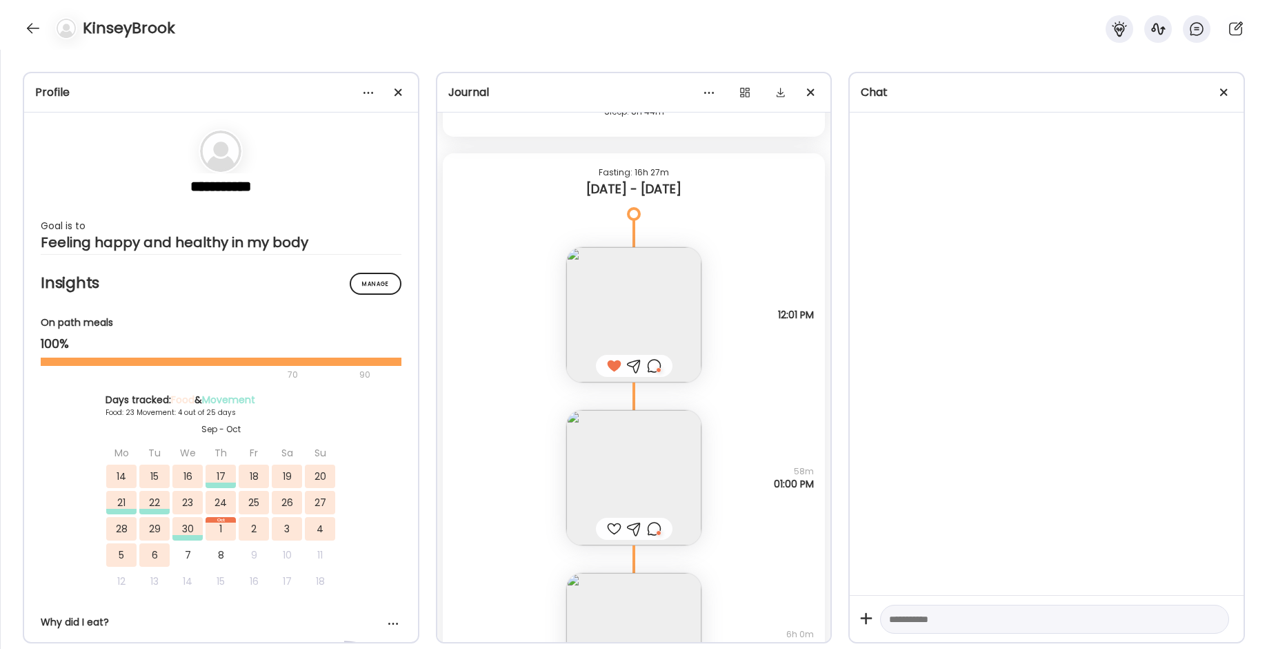
scroll to position [20768, 0]
click at [630, 302] on img at bounding box center [633, 312] width 135 height 135
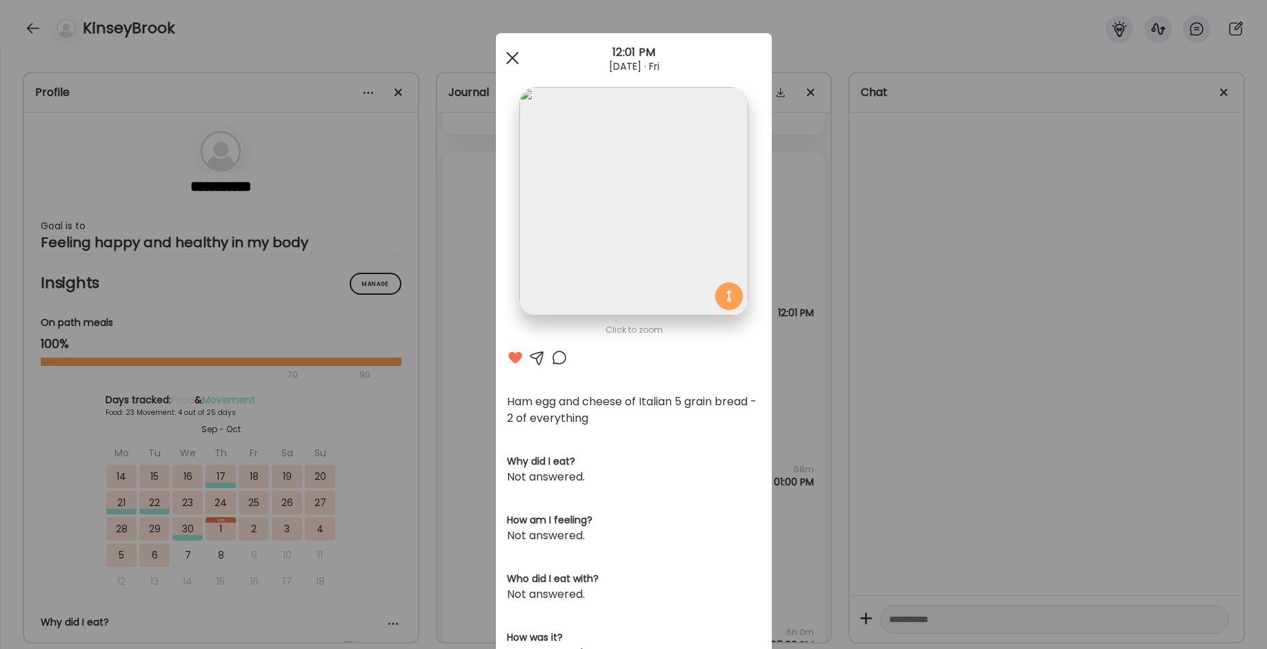
click at [516, 53] on div at bounding box center [513, 58] width 28 height 28
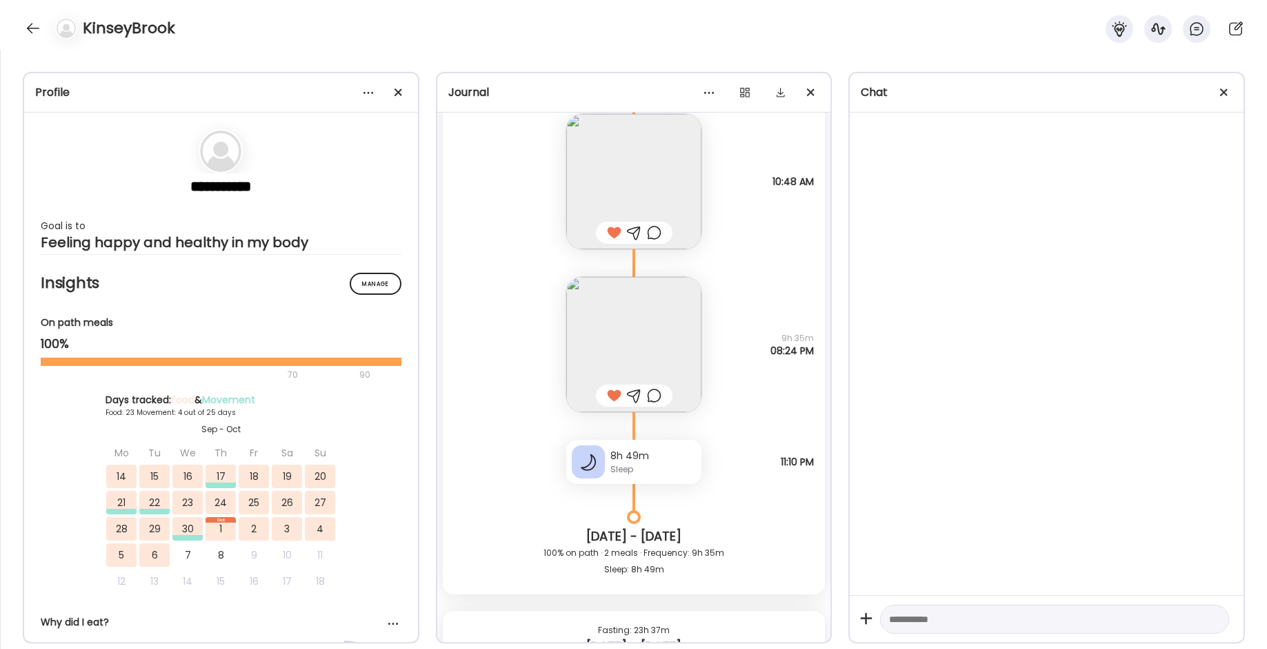
scroll to position [21655, 0]
